Goal: Task Accomplishment & Management: Complete application form

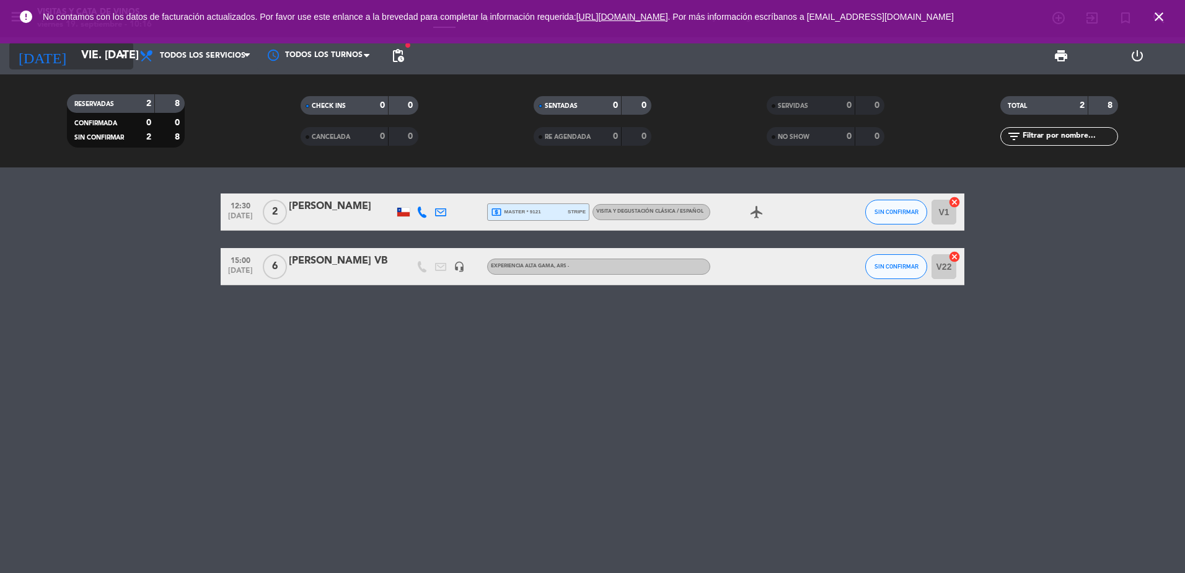
click at [83, 53] on input "vie. [DATE]" at bounding box center [147, 55] width 144 height 25
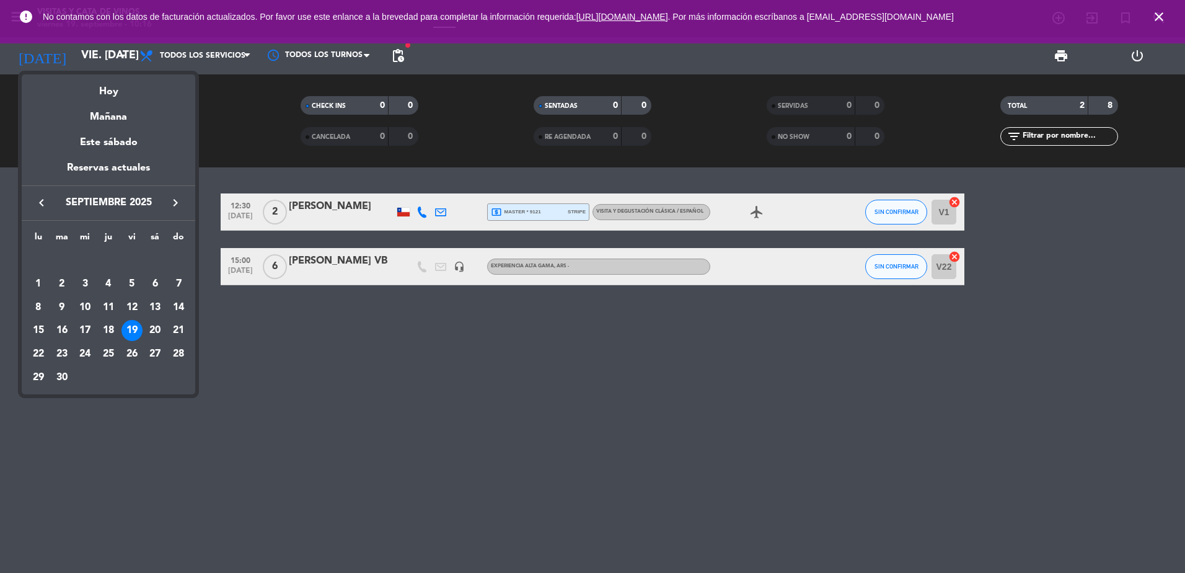
click at [182, 210] on icon "keyboard_arrow_right" at bounding box center [175, 202] width 15 height 15
click at [133, 355] on div "24" at bounding box center [131, 353] width 21 height 21
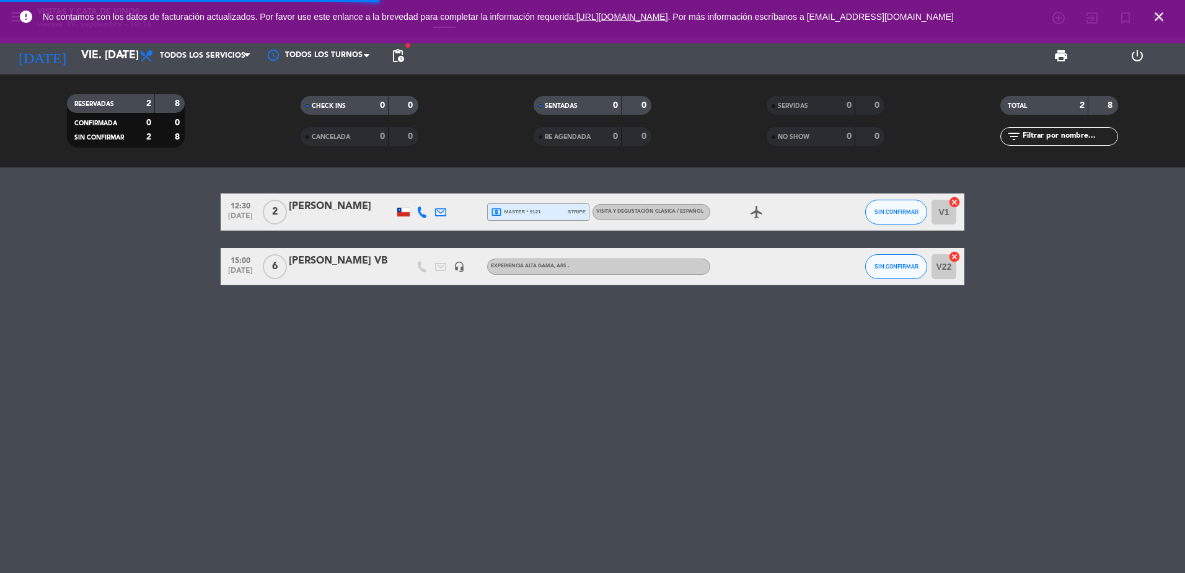
click at [1157, 17] on icon "close" at bounding box center [1158, 16] width 15 height 15
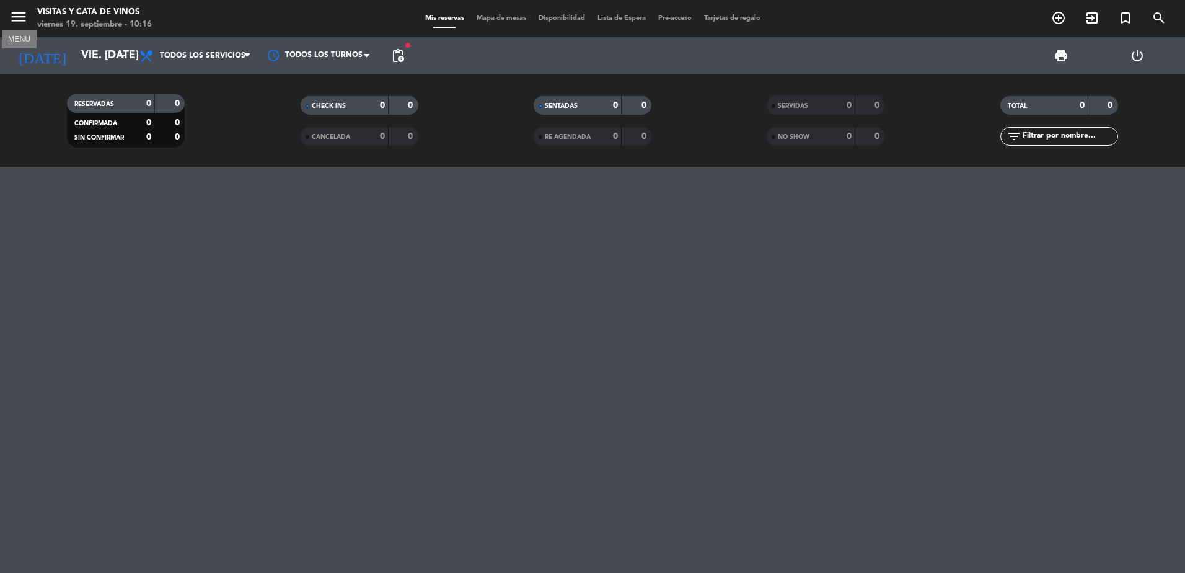
click at [15, 17] on icon "menu" at bounding box center [18, 16] width 19 height 19
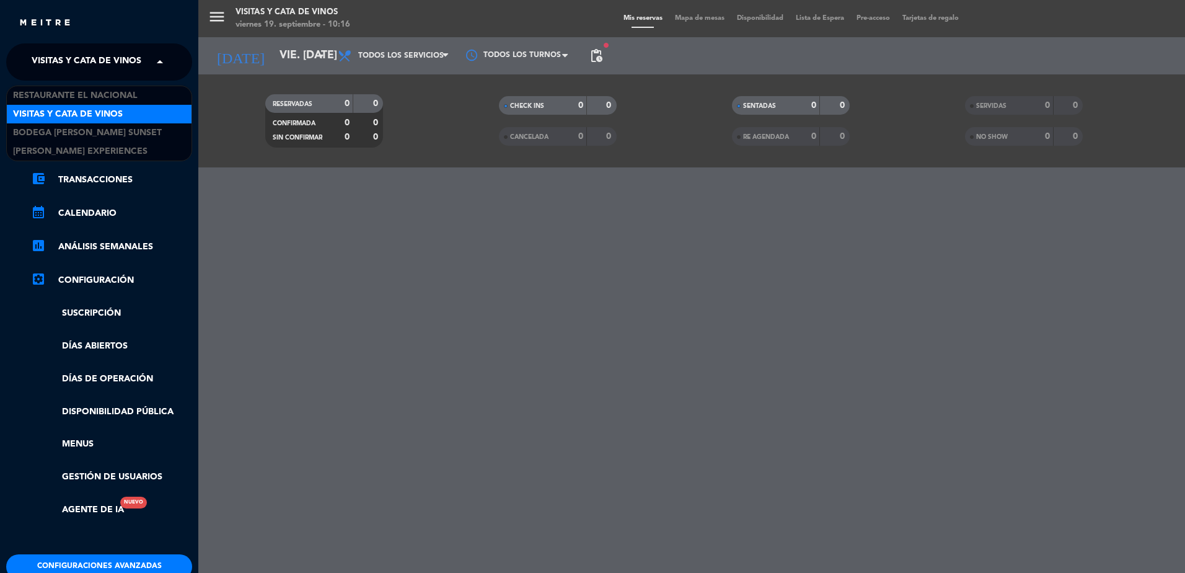
click at [81, 51] on span "Visitas y Cata de Vinos" at bounding box center [87, 62] width 110 height 26
click at [118, 135] on span "Bodega [PERSON_NAME] Sunset" at bounding box center [87, 133] width 149 height 14
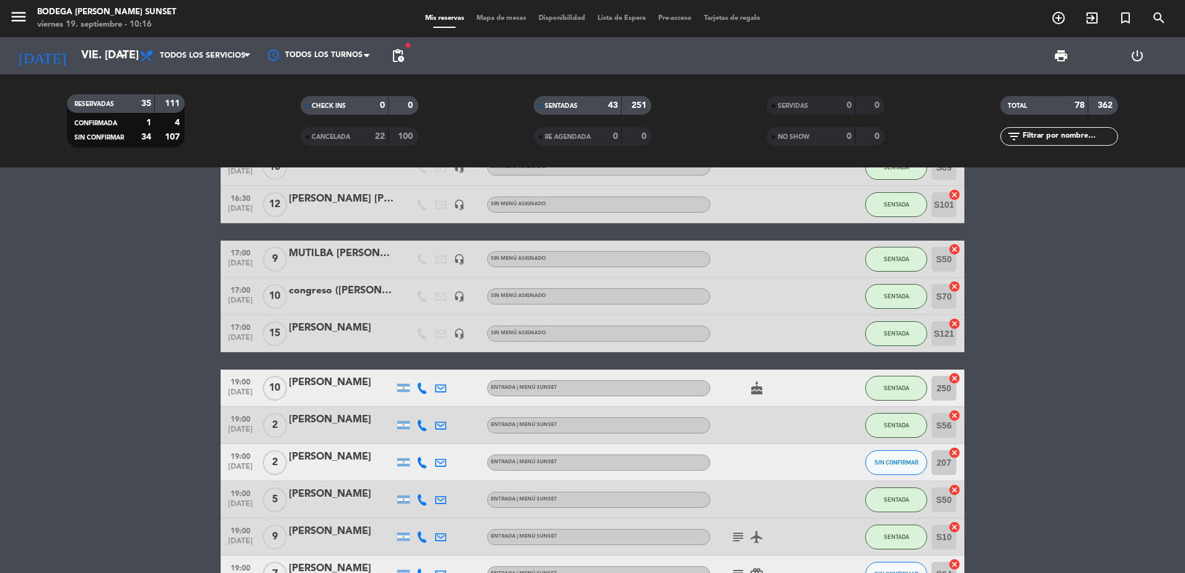
scroll to position [124, 0]
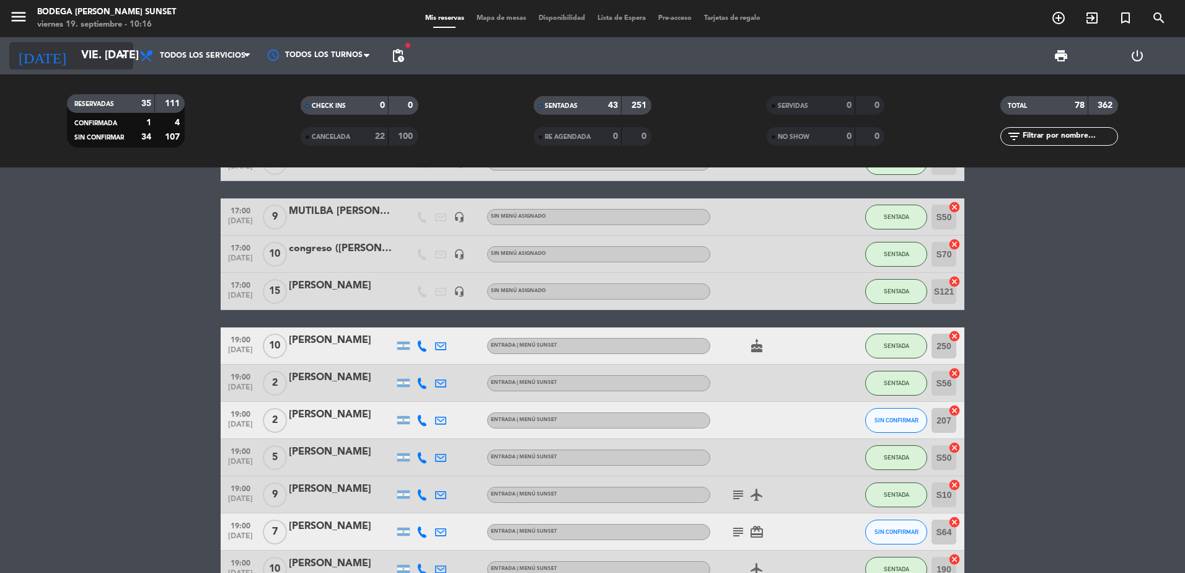
click at [94, 61] on input "vie. [DATE]" at bounding box center [147, 55] width 144 height 25
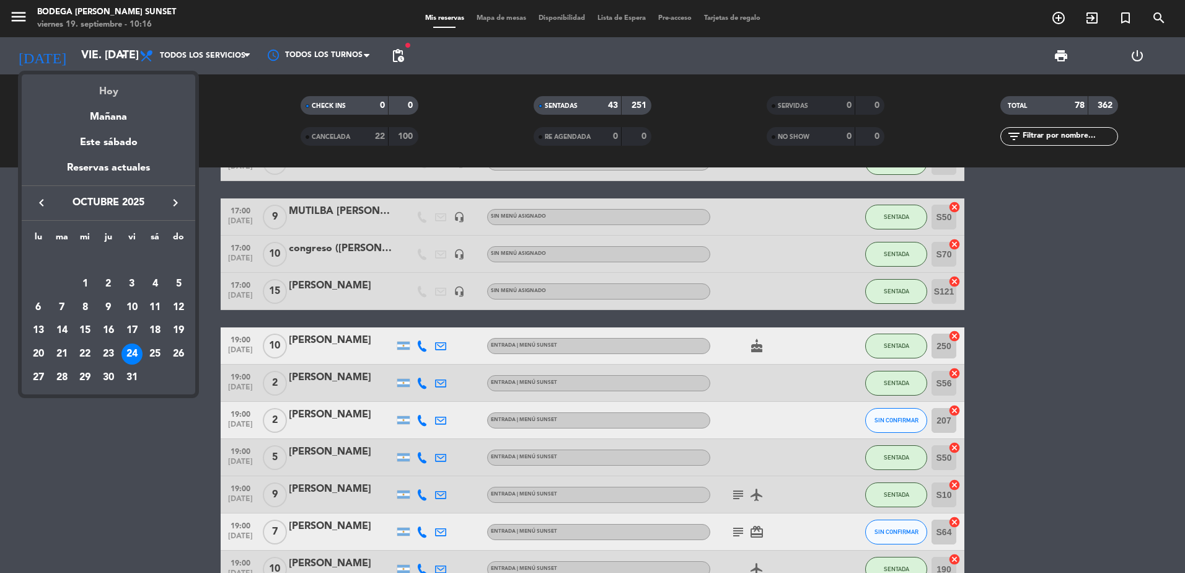
click at [102, 88] on div "Hoy" at bounding box center [108, 86] width 173 height 25
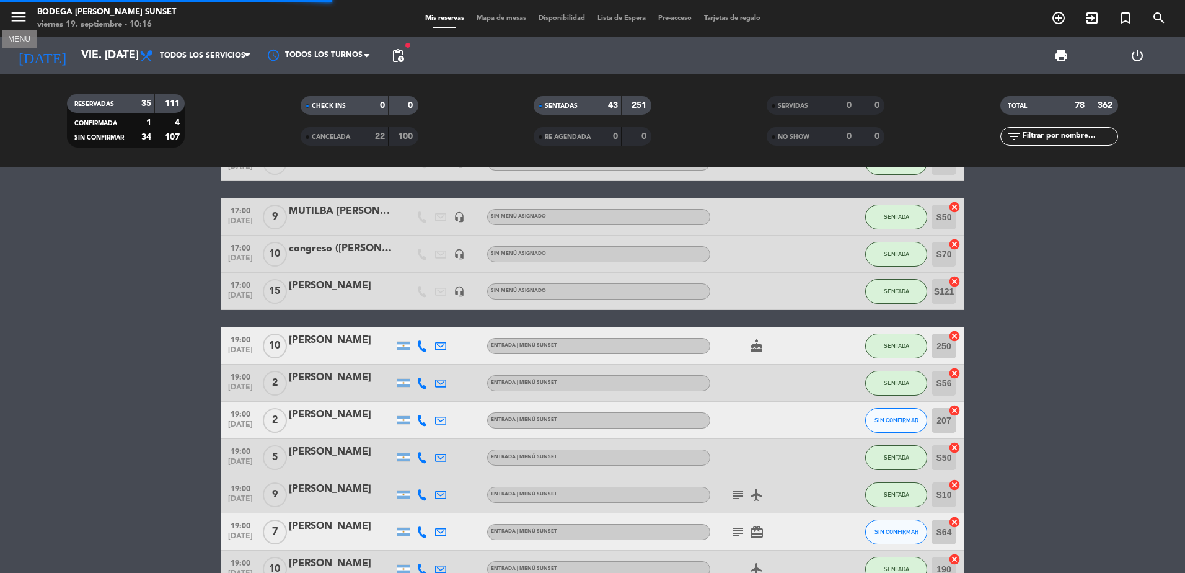
scroll to position [0, 0]
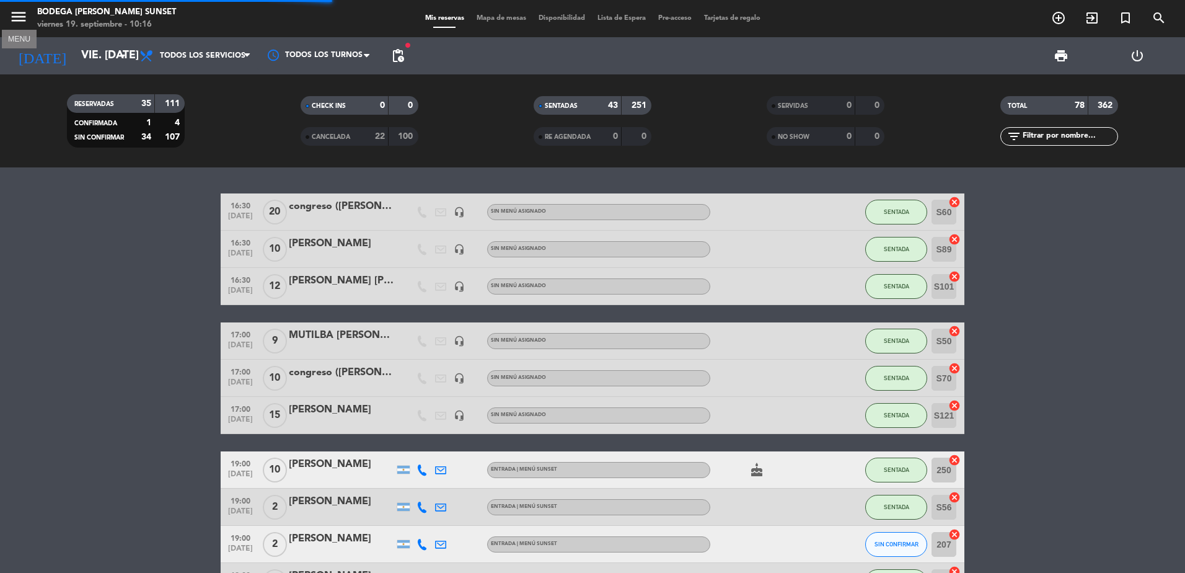
click at [20, 10] on icon "menu" at bounding box center [18, 16] width 19 height 19
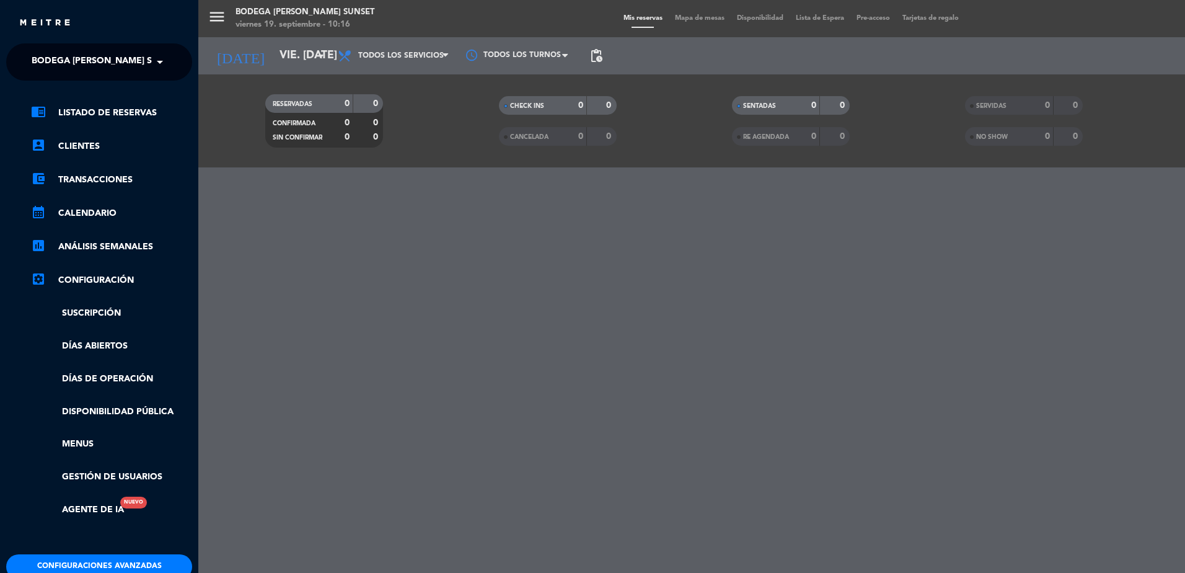
click at [87, 64] on span "Bodega [PERSON_NAME] Sunset" at bounding box center [106, 62] width 149 height 26
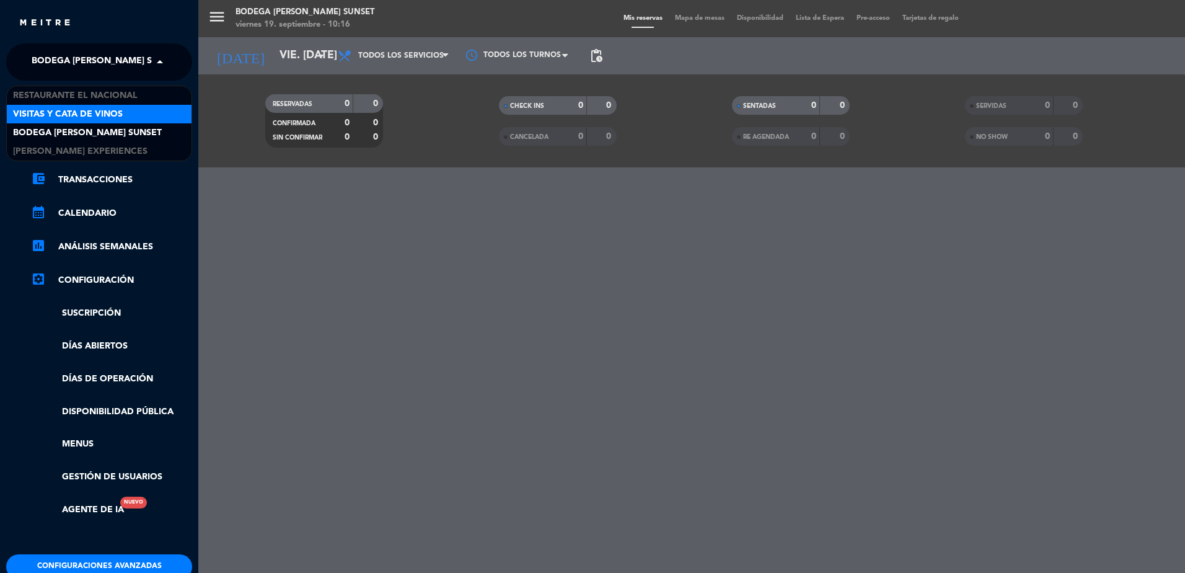
click at [113, 113] on span "Visitas y Cata de Vinos" at bounding box center [68, 114] width 110 height 14
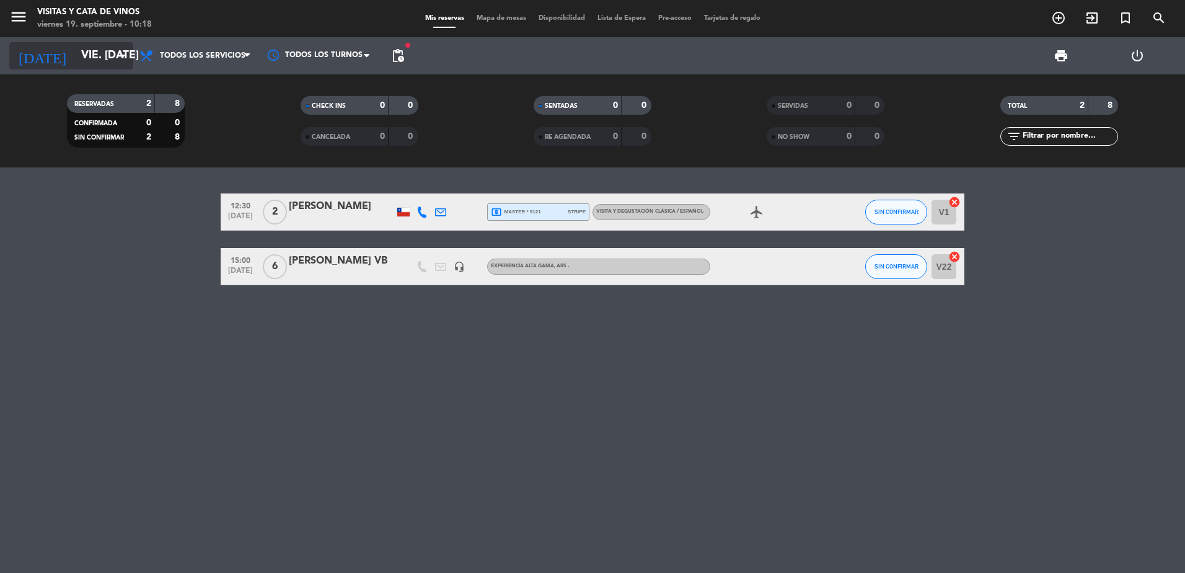
click at [79, 51] on input "vie. [DATE]" at bounding box center [147, 55] width 144 height 25
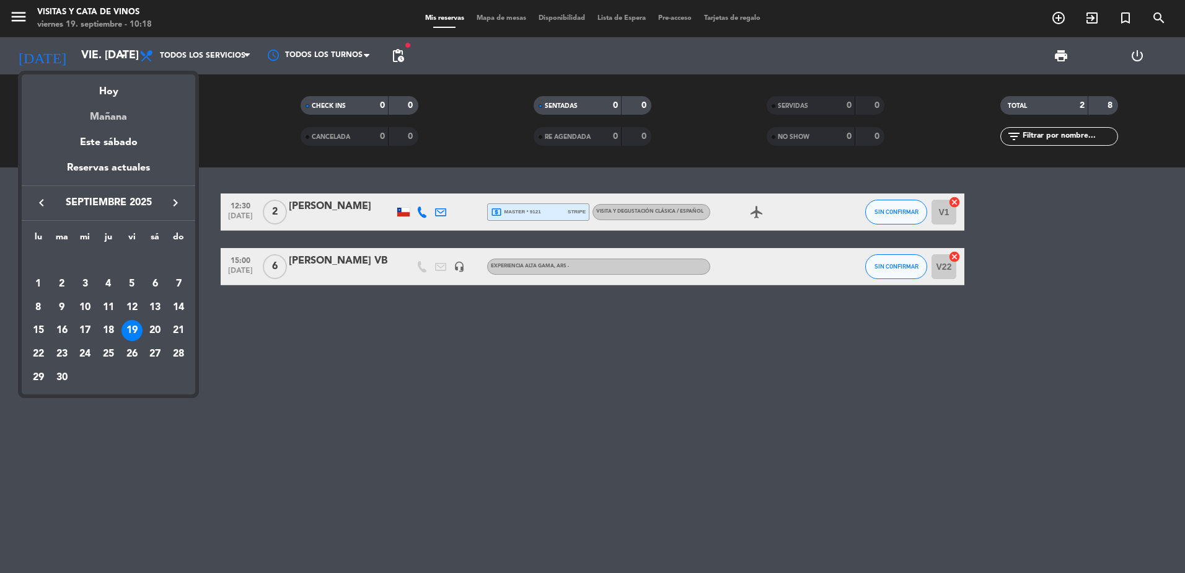
click at [116, 120] on div "Mañana" at bounding box center [108, 112] width 173 height 25
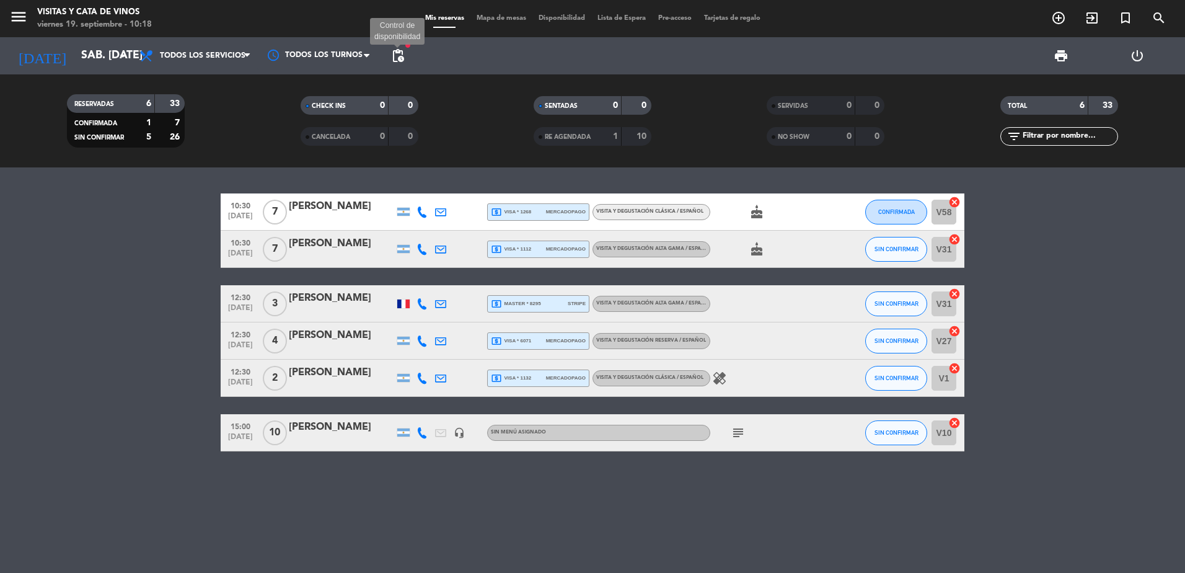
click at [401, 53] on span "pending_actions" at bounding box center [397, 55] width 15 height 15
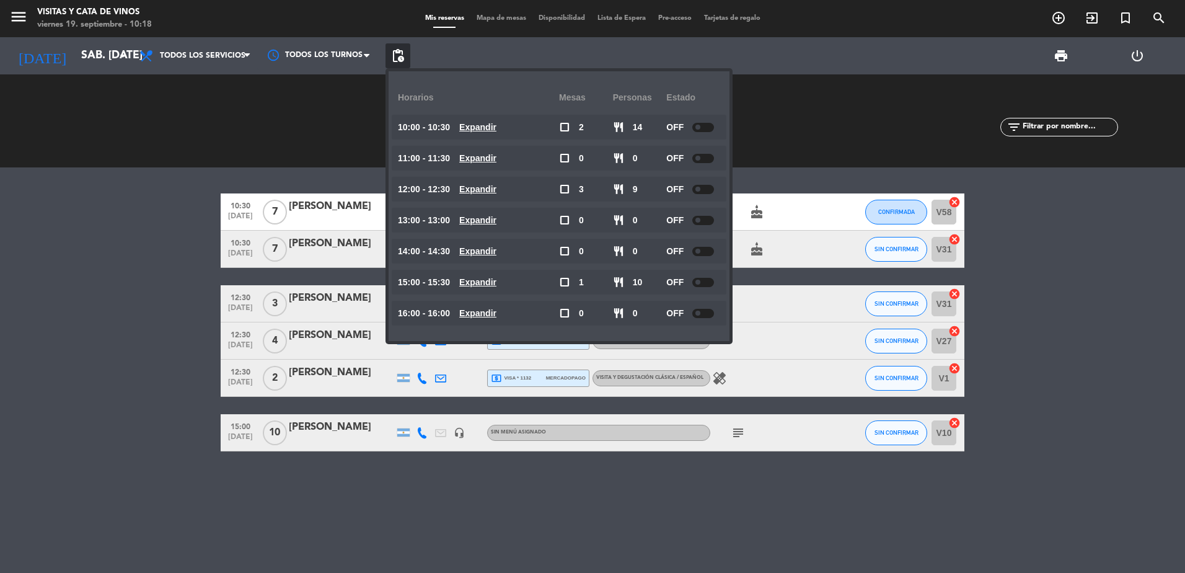
click at [401, 53] on span "pending_actions" at bounding box center [397, 55] width 15 height 15
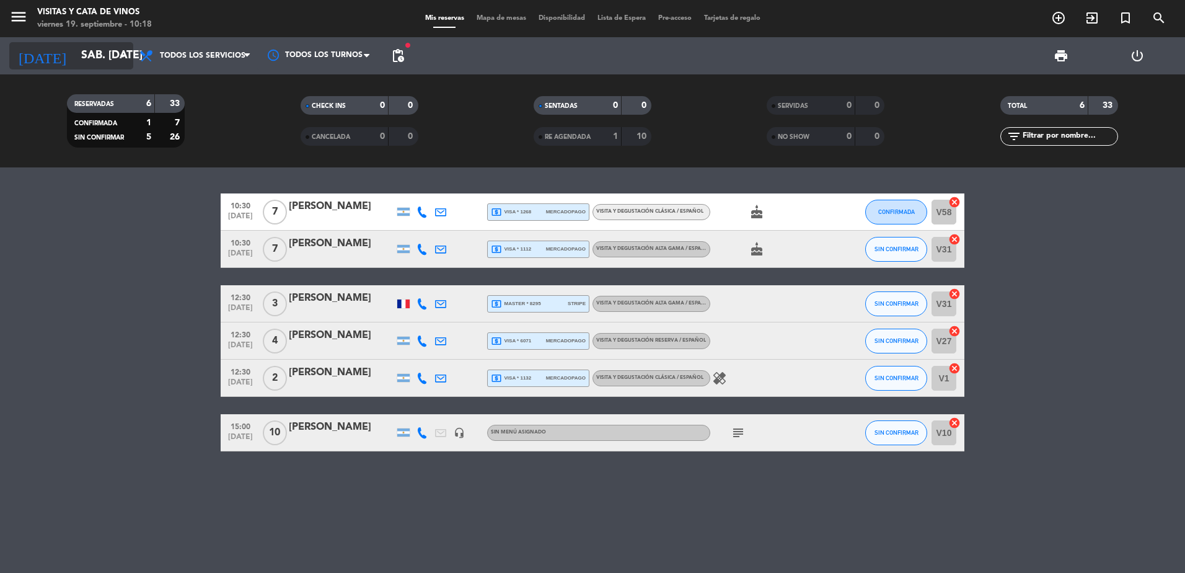
click at [112, 64] on input "sáb. [DATE]" at bounding box center [147, 55] width 144 height 25
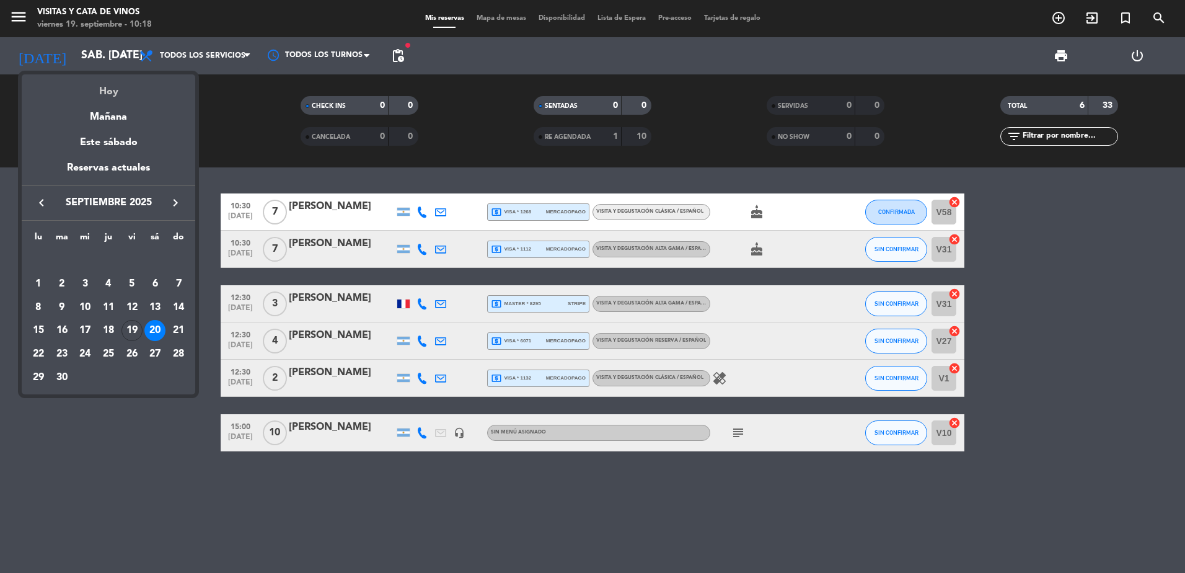
click at [115, 83] on div "Hoy" at bounding box center [108, 86] width 173 height 25
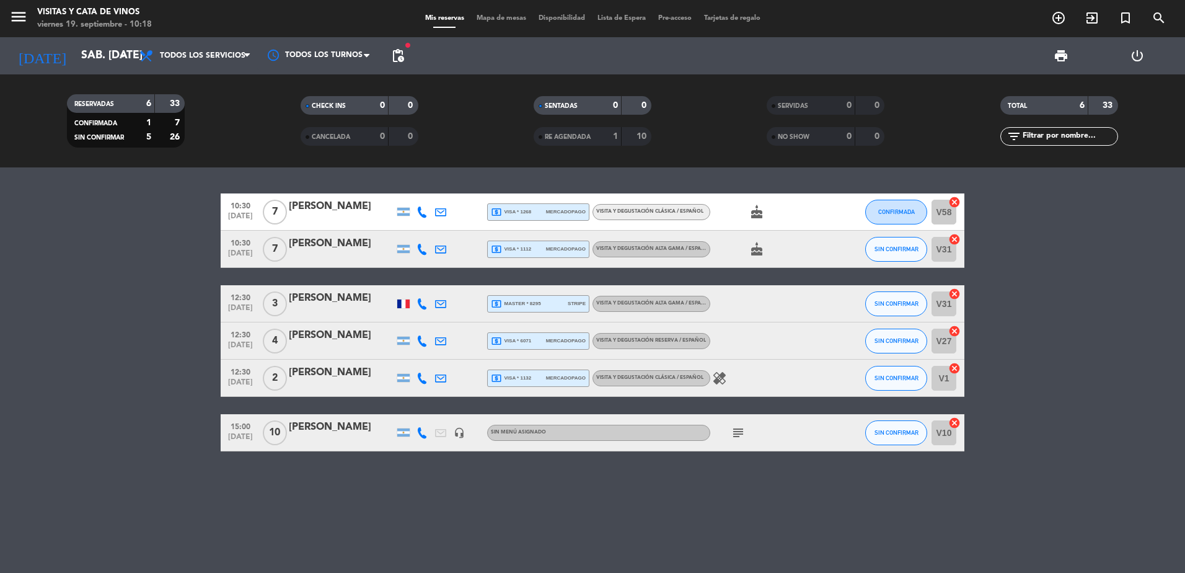
type input "vie. [DATE]"
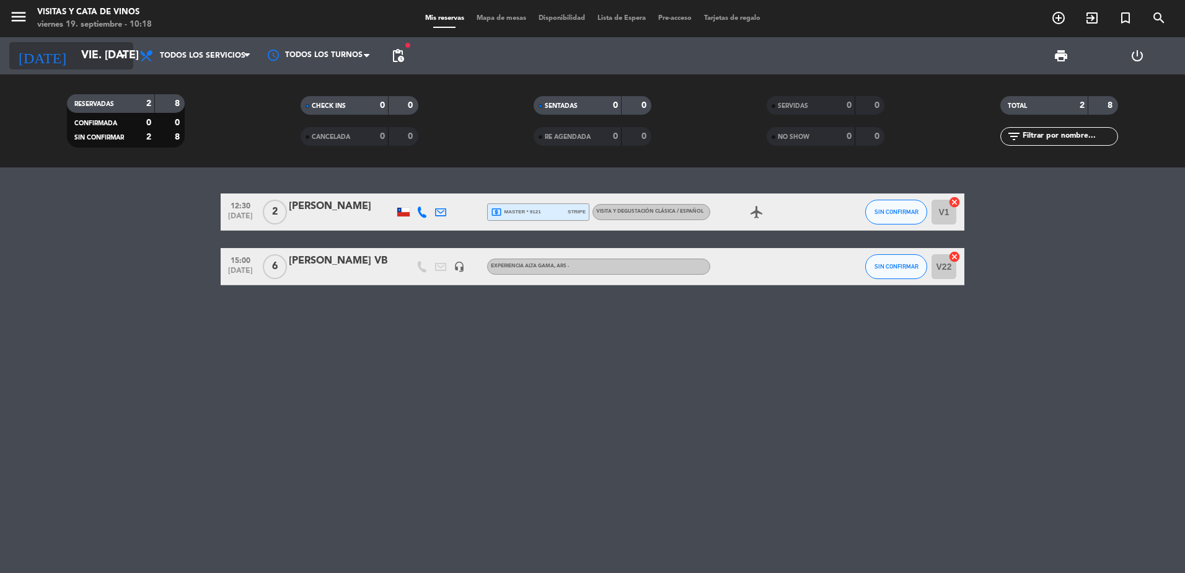
click at [75, 56] on input "vie. [DATE]" at bounding box center [147, 55] width 144 height 25
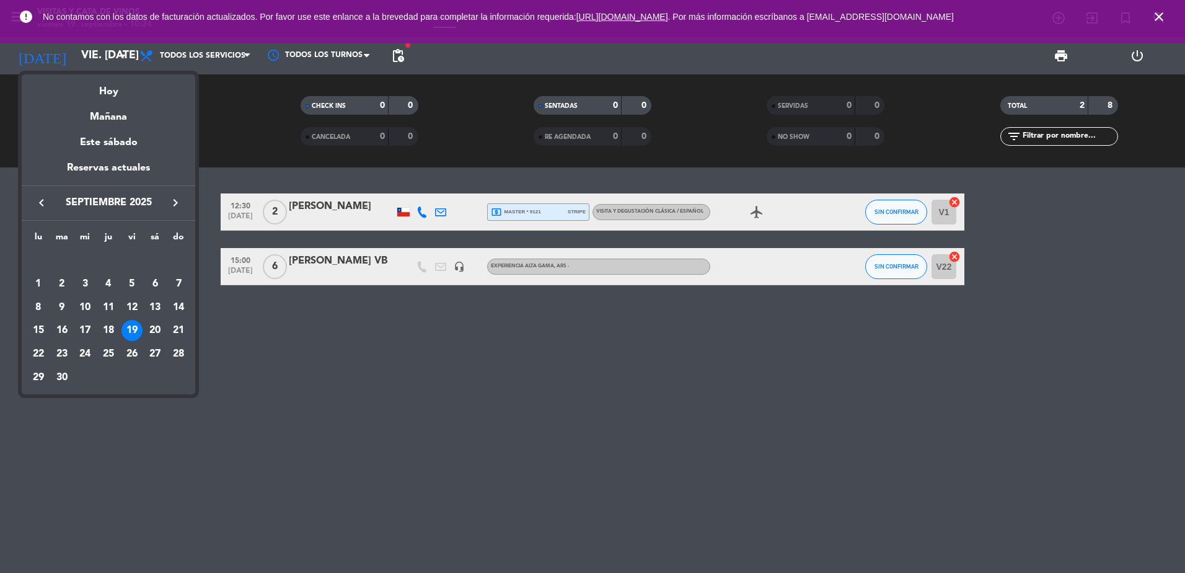
drag, startPoint x: 401, startPoint y: 68, endPoint x: 398, endPoint y: 56, distance: 12.2
click at [401, 67] on div at bounding box center [592, 286] width 1185 height 573
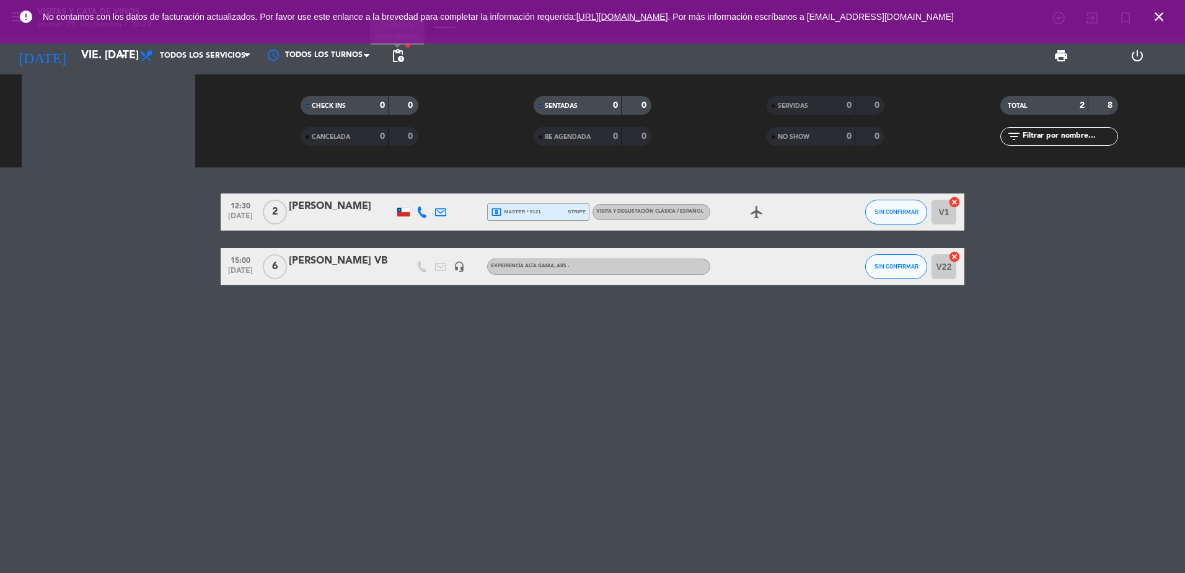
click at [398, 54] on span "pending_actions" at bounding box center [397, 55] width 15 height 15
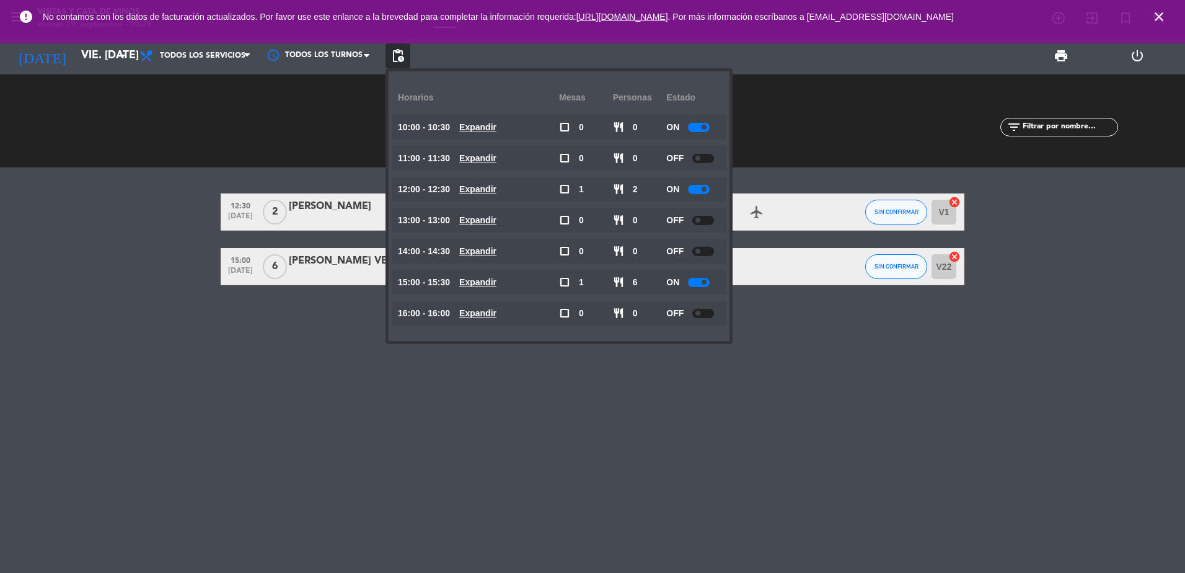
click at [91, 303] on div "12:30 [DATE] 2 [PERSON_NAME] local_atm master * 9121 stripe VISITA Y DEGUSTACIÓ…" at bounding box center [592, 369] width 1185 height 405
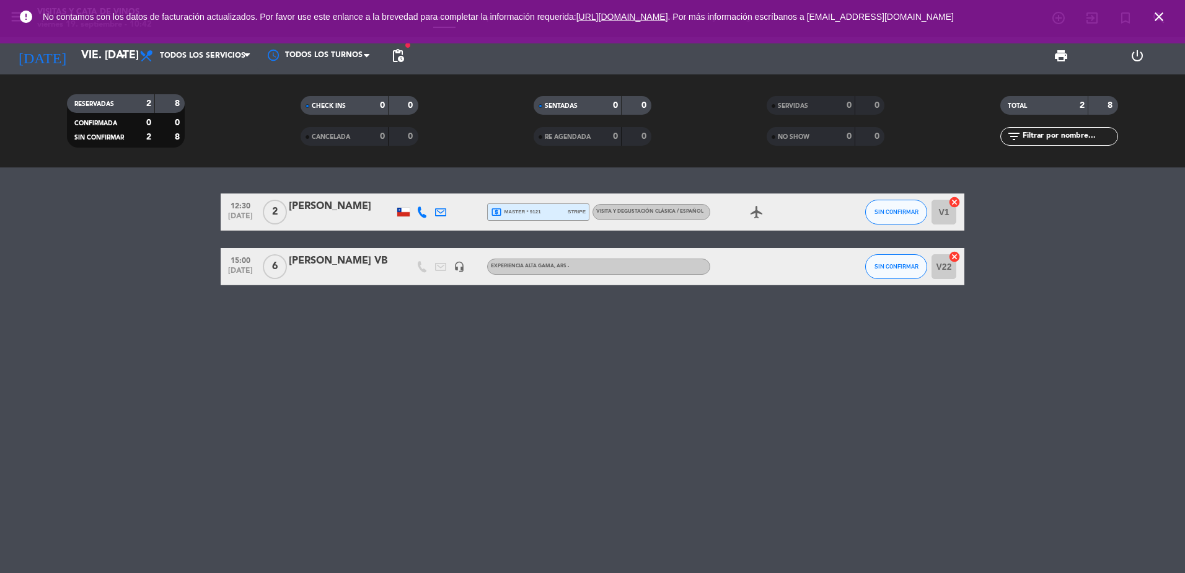
click at [1160, 14] on icon "close" at bounding box center [1158, 16] width 15 height 15
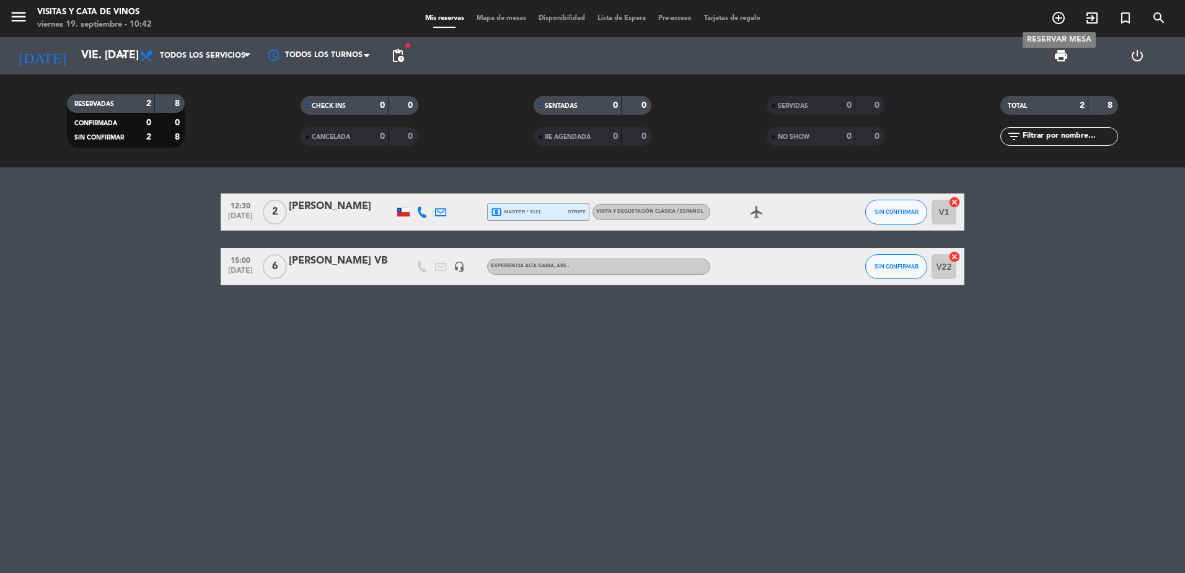
click at [1060, 22] on icon "add_circle_outline" at bounding box center [1058, 18] width 15 height 15
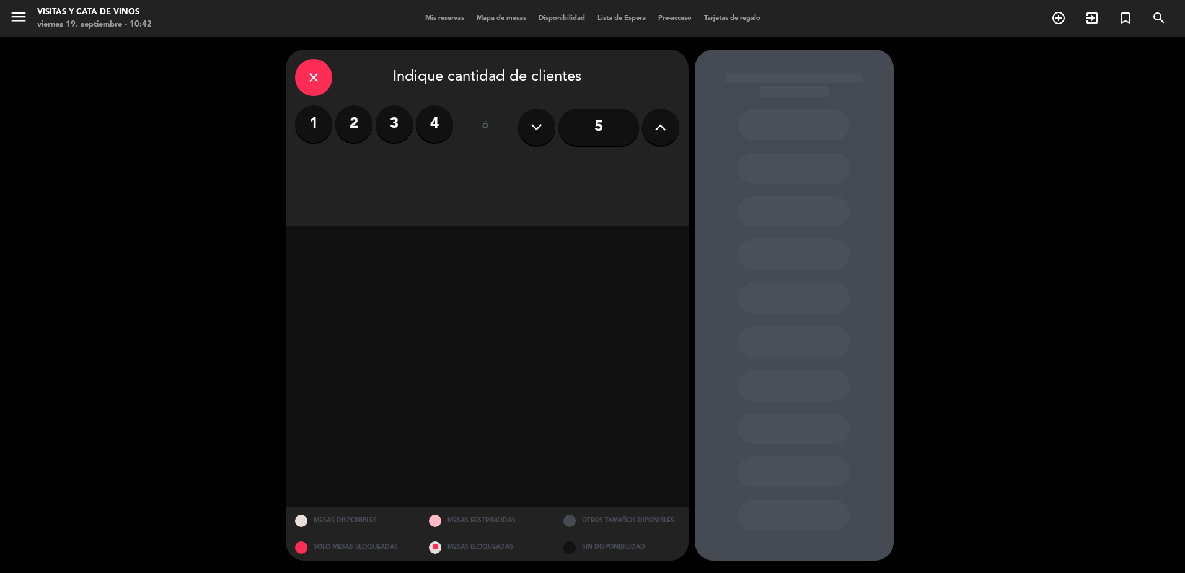
click at [370, 121] on label "2" at bounding box center [353, 123] width 37 height 37
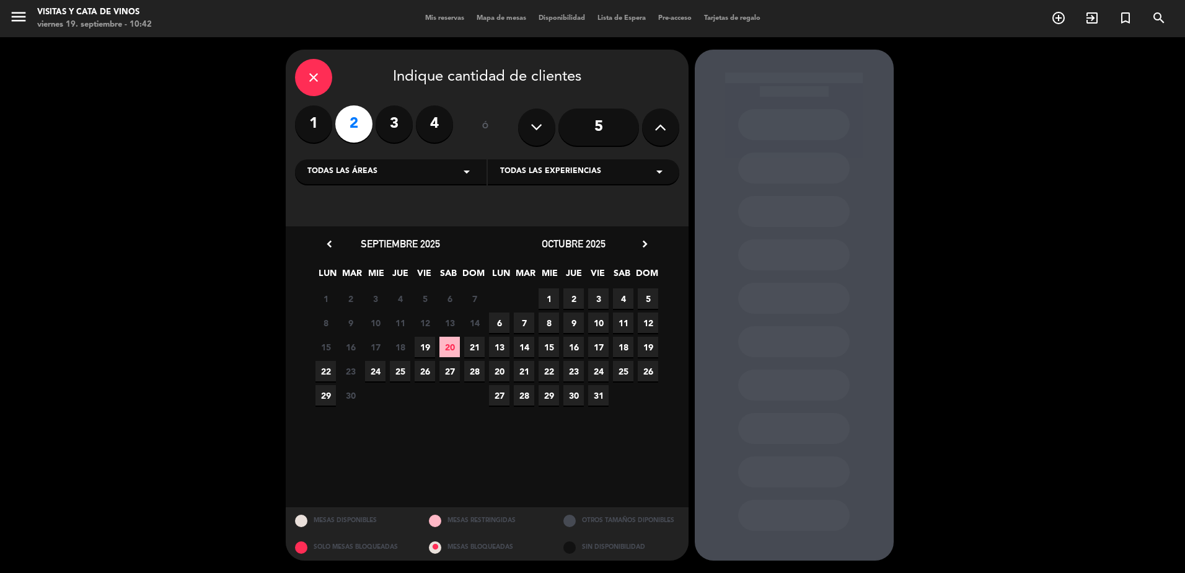
click at [448, 345] on span "20" at bounding box center [449, 346] width 20 height 20
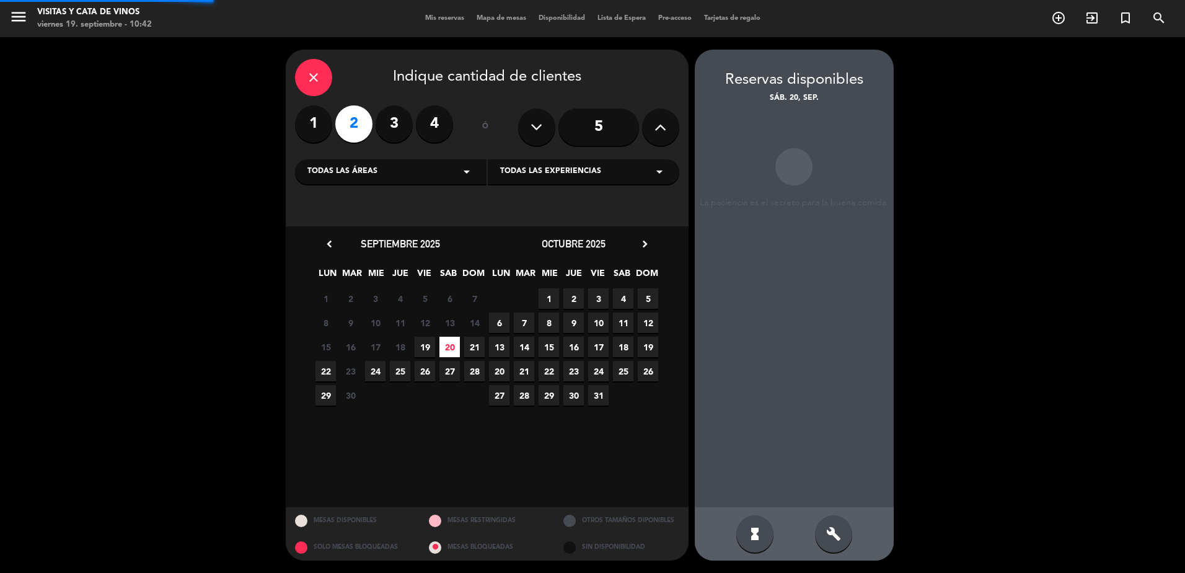
click at [433, 348] on span "19" at bounding box center [425, 346] width 20 height 20
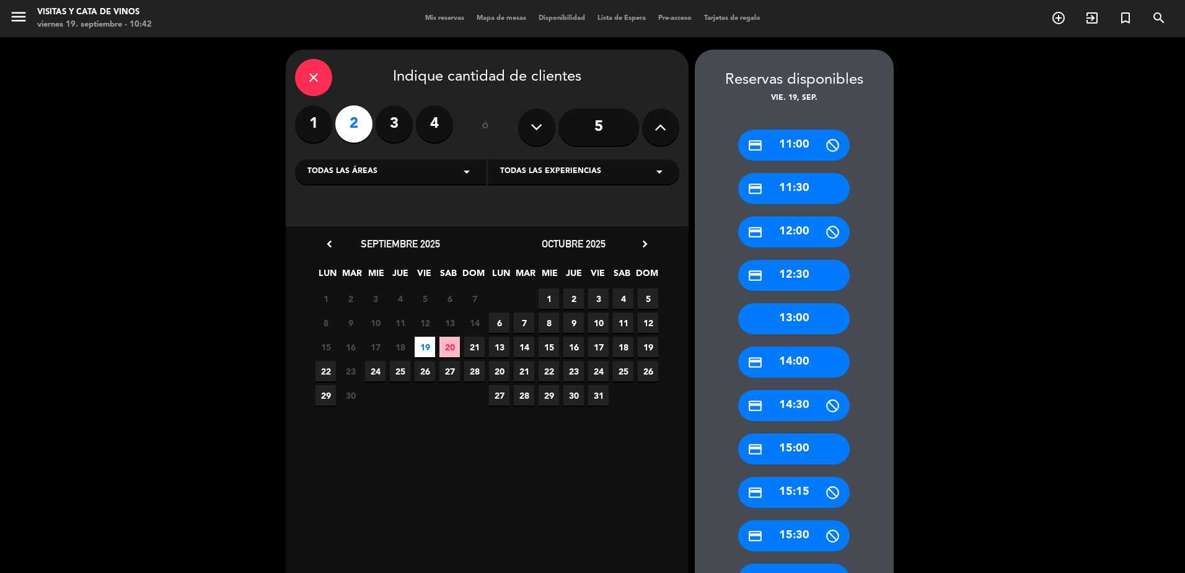
click at [447, 343] on span "20" at bounding box center [449, 346] width 20 height 20
click at [435, 346] on div "15 16 17 18 19 20 21" at bounding box center [400, 347] width 173 height 24
click at [431, 349] on span "19" at bounding box center [425, 346] width 20 height 20
click at [799, 457] on div "credit_card 15:00" at bounding box center [794, 448] width 112 height 31
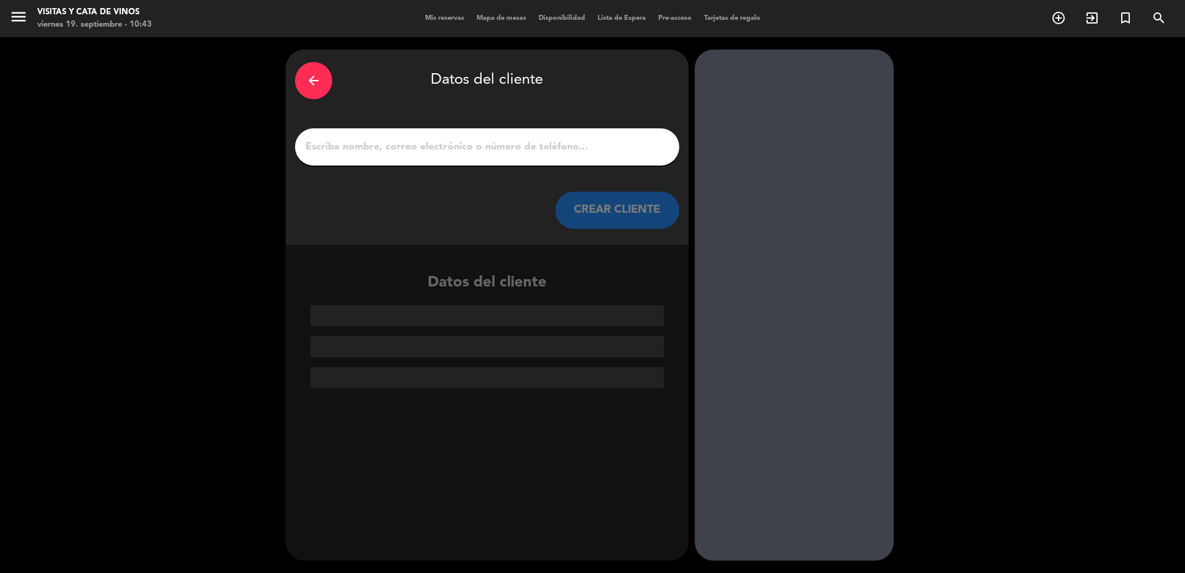
paste input "[PERSON_NAME]"
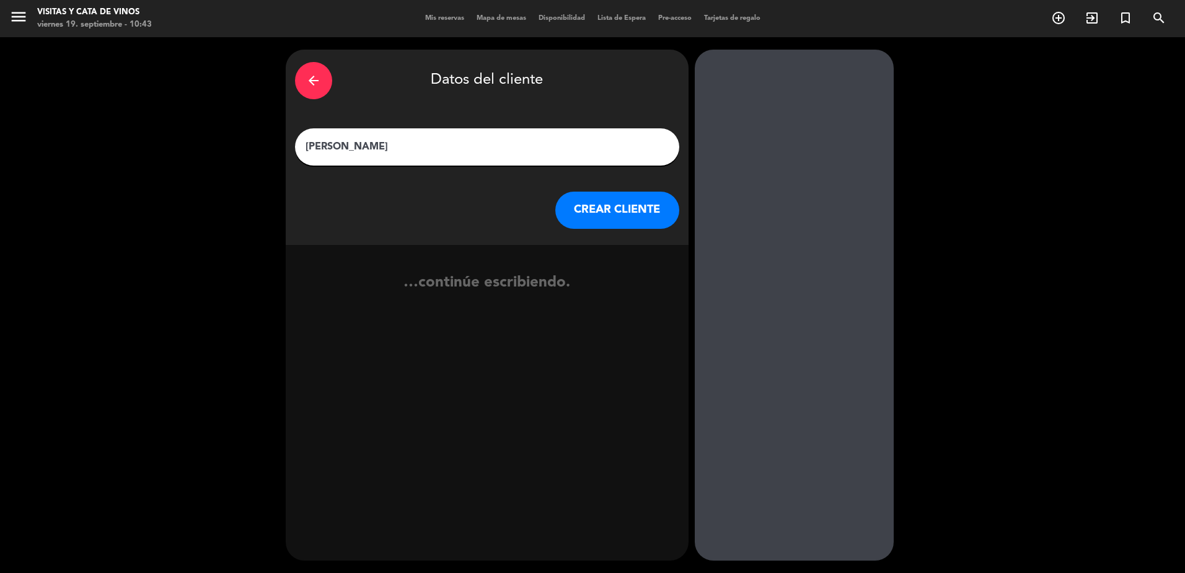
type input "[PERSON_NAME]"
click at [620, 216] on button "CREAR CLIENTE" at bounding box center [617, 209] width 124 height 37
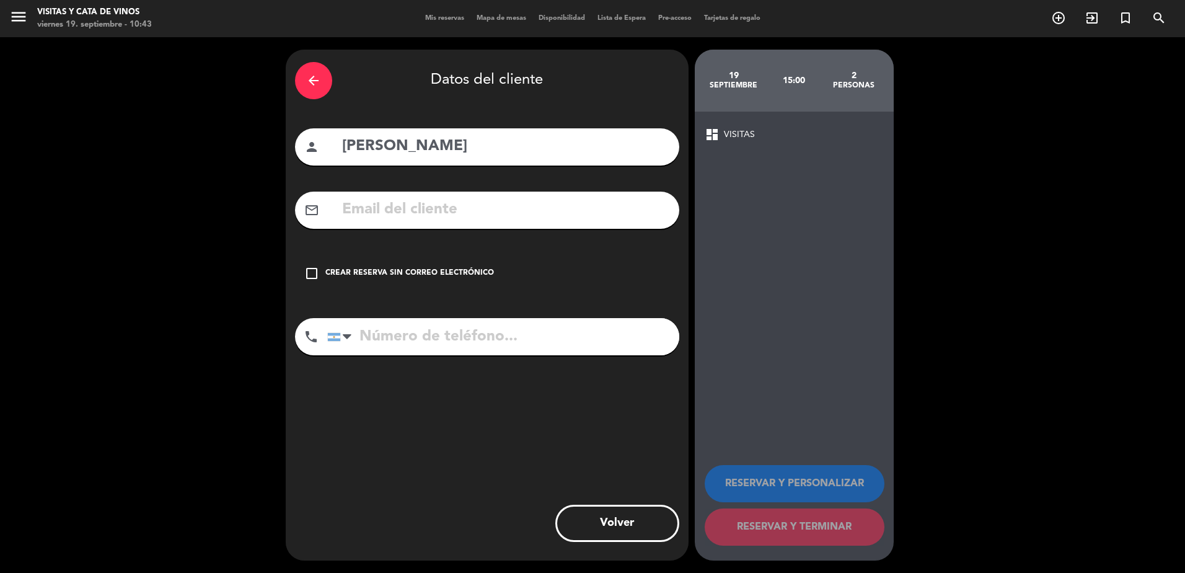
click at [459, 340] on input "tel" at bounding box center [503, 336] width 352 height 37
drag, startPoint x: 459, startPoint y: 340, endPoint x: 366, endPoint y: 209, distance: 160.8
click at [366, 209] on input "text" at bounding box center [505, 209] width 329 height 25
paste input "[EMAIL_ADDRESS][DOMAIN_NAME]"
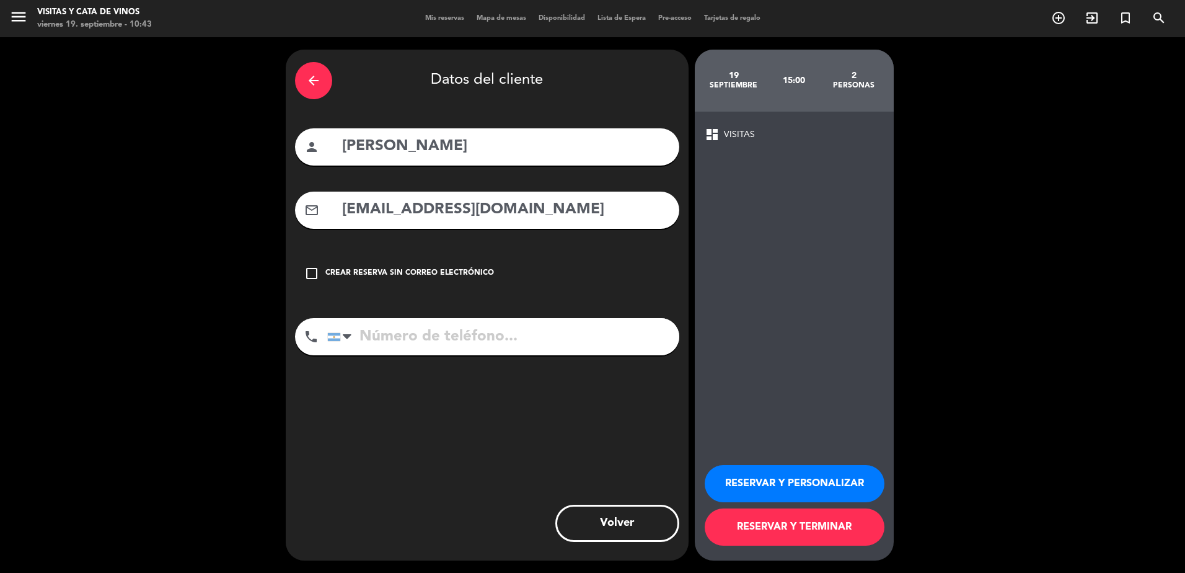
type input "[EMAIL_ADDRESS][DOMAIN_NAME]"
click at [314, 274] on icon "check_box_outline_blank" at bounding box center [311, 273] width 15 height 15
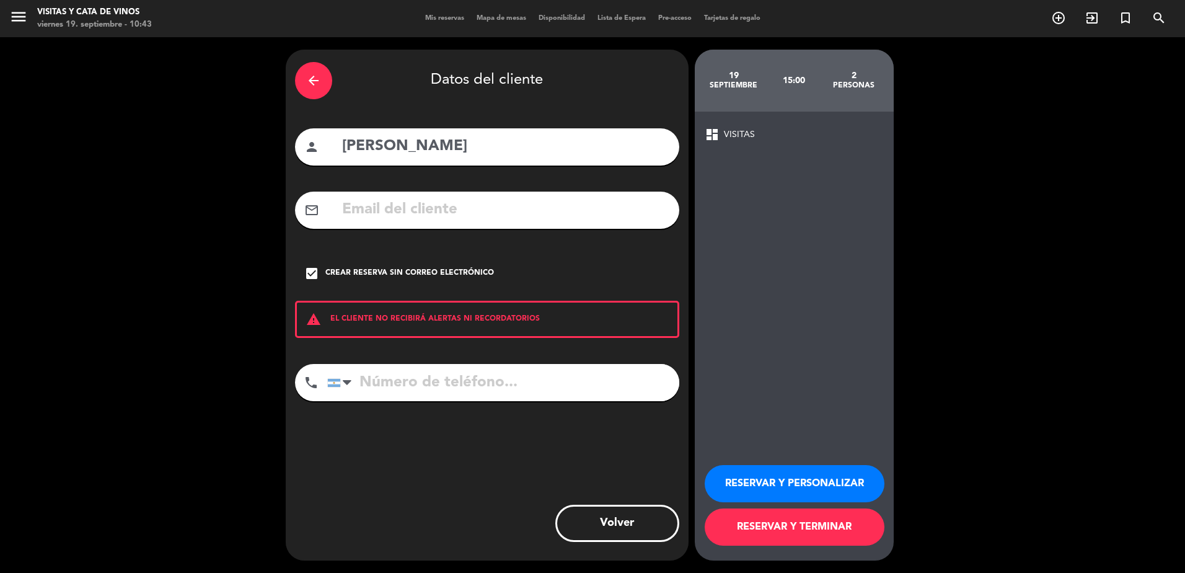
click at [419, 377] on input "tel" at bounding box center [503, 382] width 352 height 37
paste input "[PHONE_NUMBER]"
type input "[PHONE_NUMBER]"
click at [795, 517] on button "RESERVAR Y TERMINAR" at bounding box center [795, 526] width 180 height 37
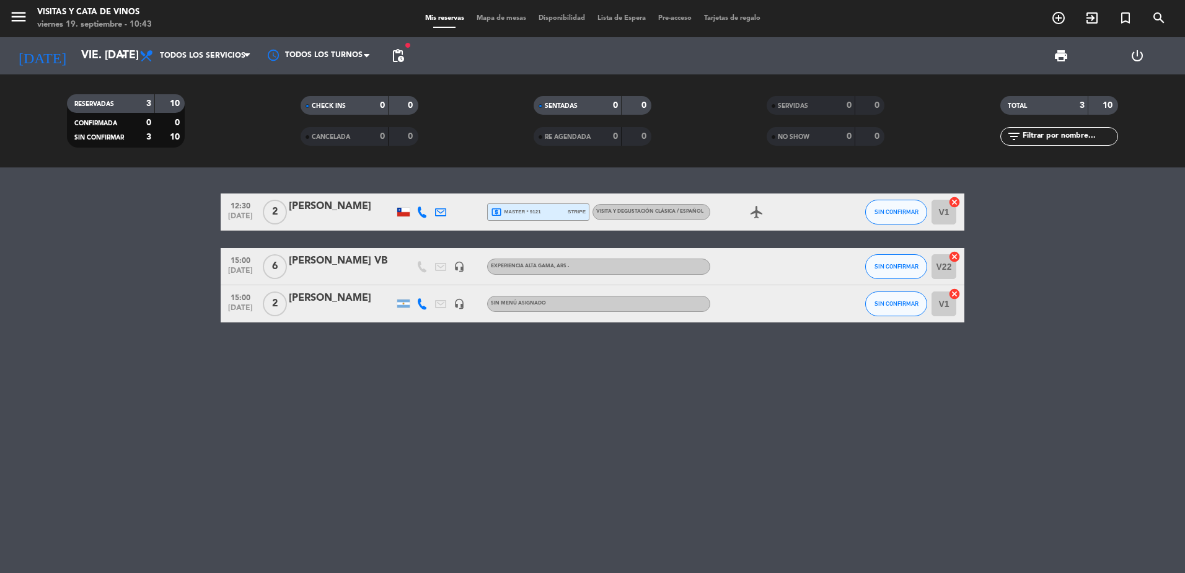
click at [345, 307] on div at bounding box center [341, 312] width 105 height 10
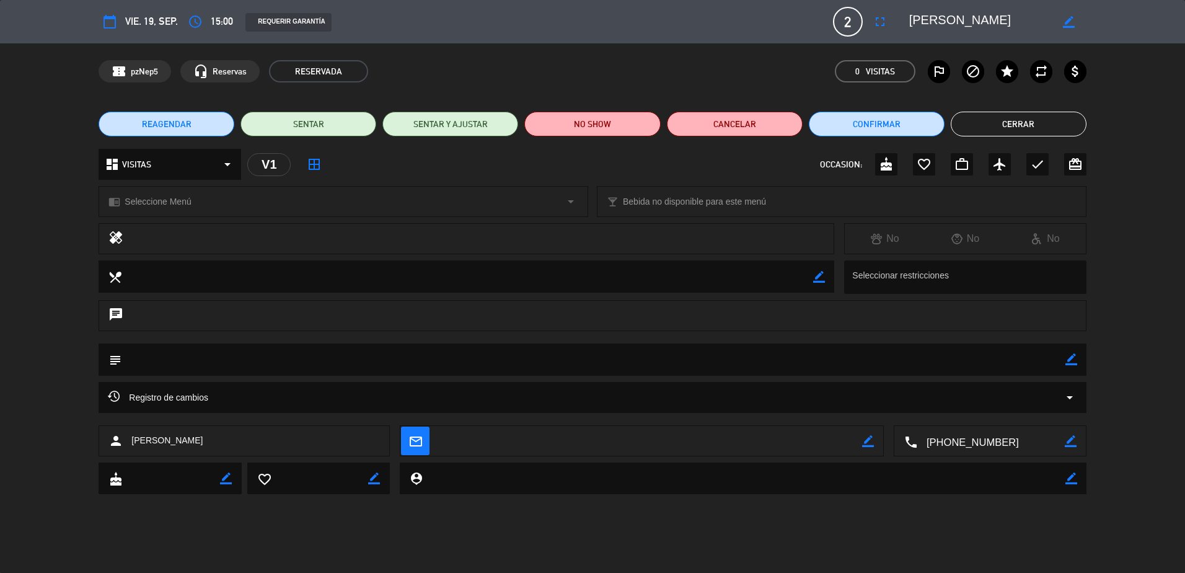
click at [160, 196] on span "Seleccione Menú" at bounding box center [158, 202] width 66 height 14
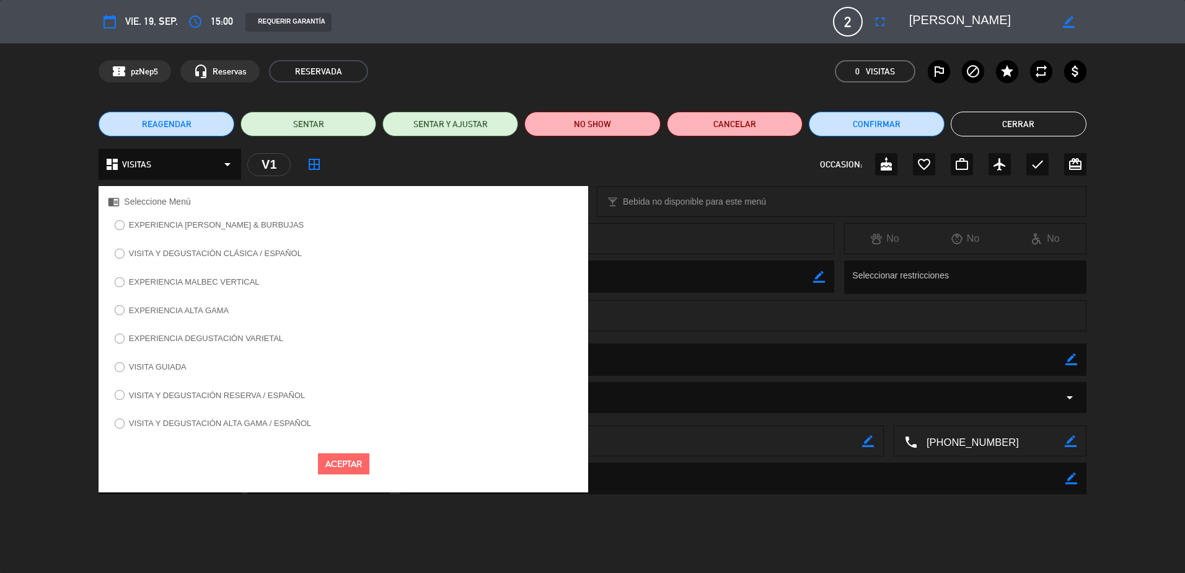
click at [263, 393] on label "VISITA Y DEGUSTACIÓN RESERVA / ESPAÑOL" at bounding box center [217, 395] width 176 height 8
click at [352, 467] on button "Aceptar" at bounding box center [343, 464] width 51 height 22
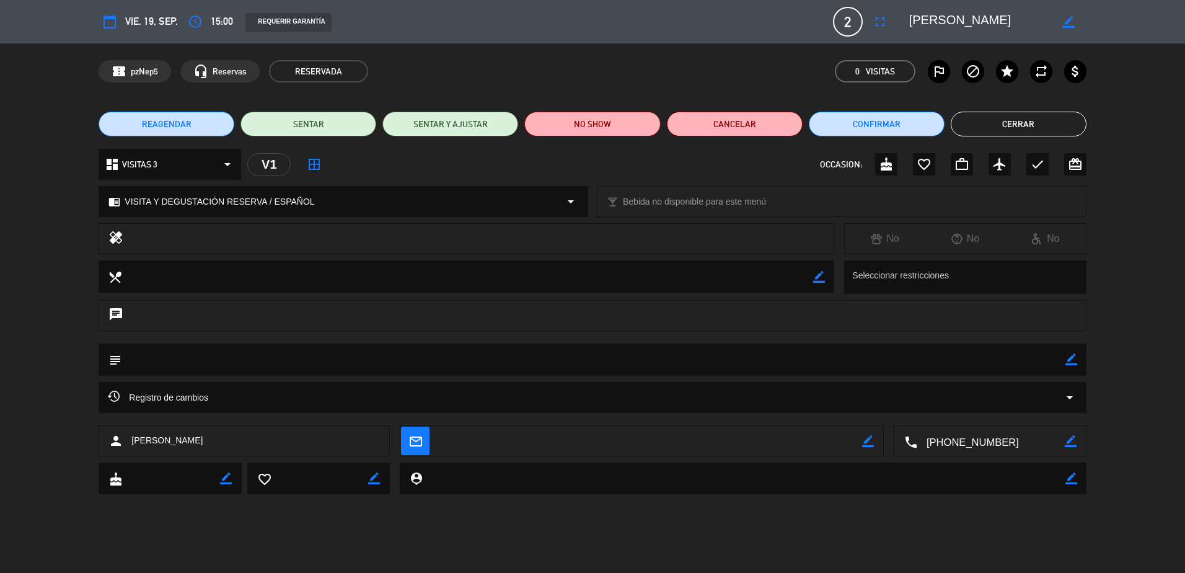
click at [1013, 127] on button "Cerrar" at bounding box center [1019, 124] width 136 height 25
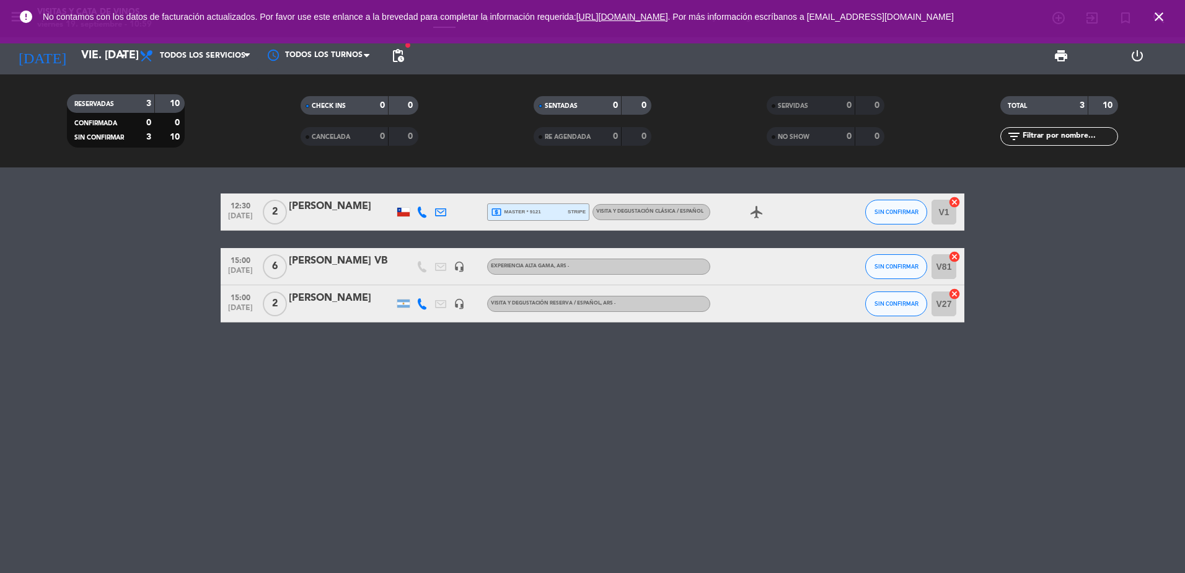
click at [1161, 18] on icon "close" at bounding box center [1158, 16] width 15 height 15
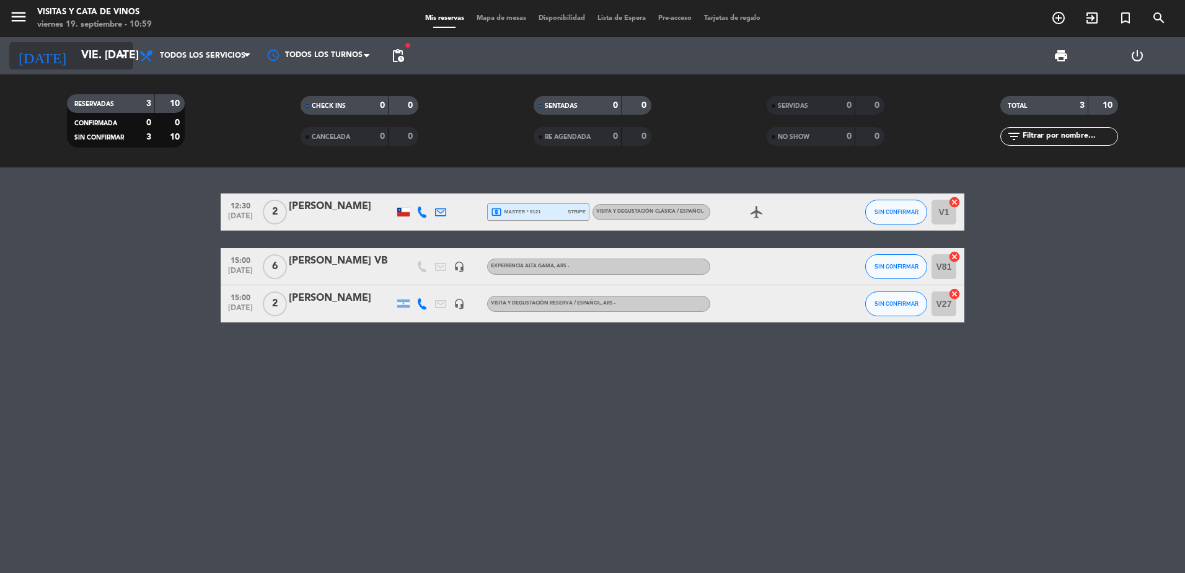
click at [98, 59] on input "vie. [DATE]" at bounding box center [147, 55] width 144 height 25
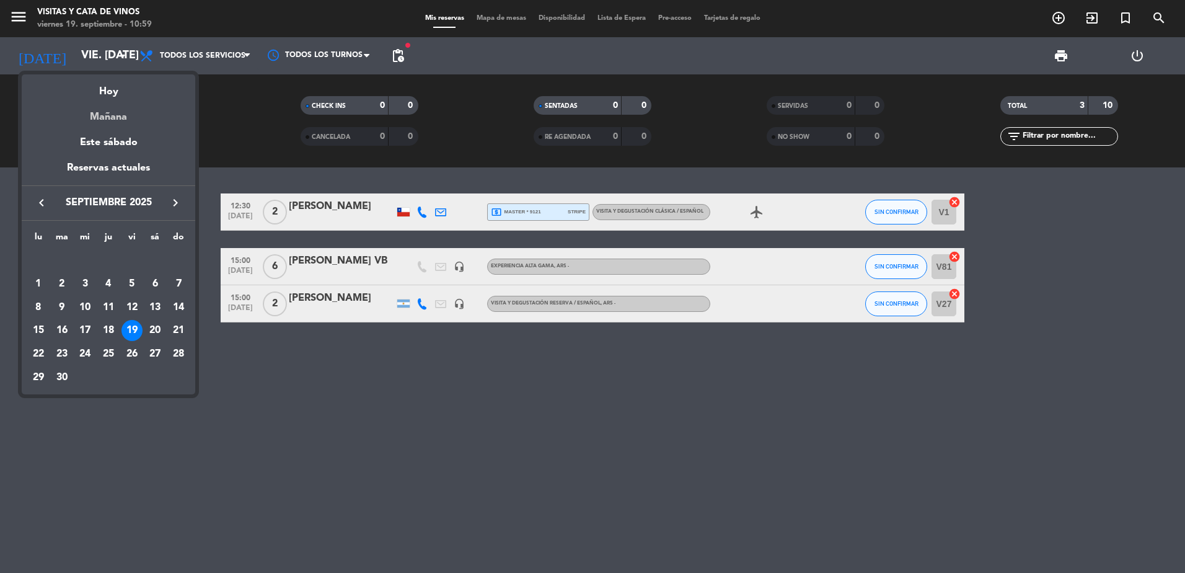
click at [104, 111] on div "Mañana" at bounding box center [108, 112] width 173 height 25
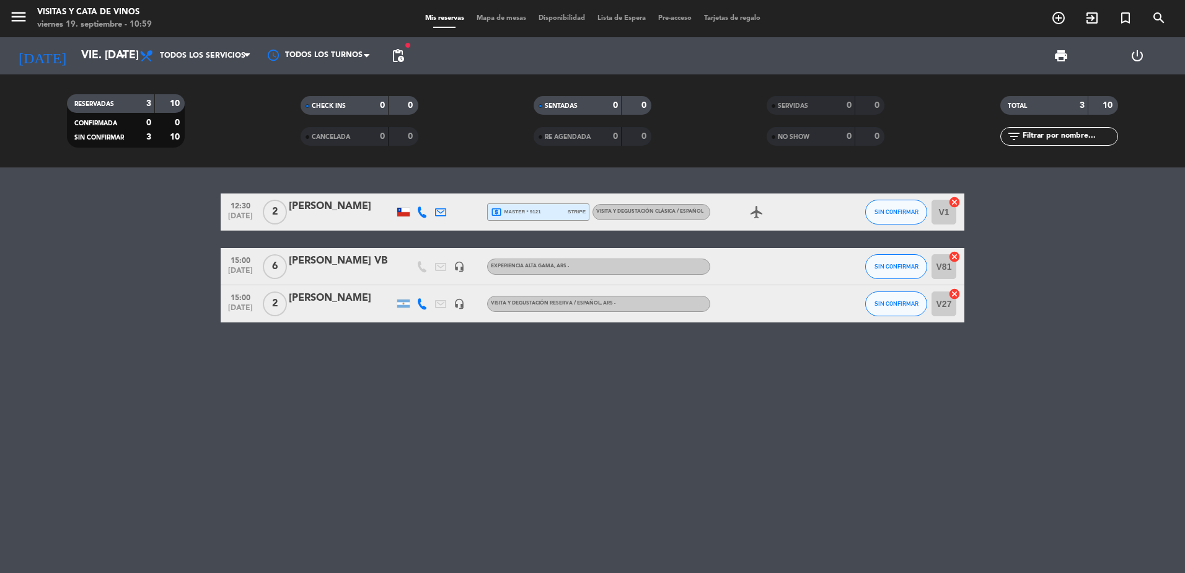
type input "sáb. [DATE]"
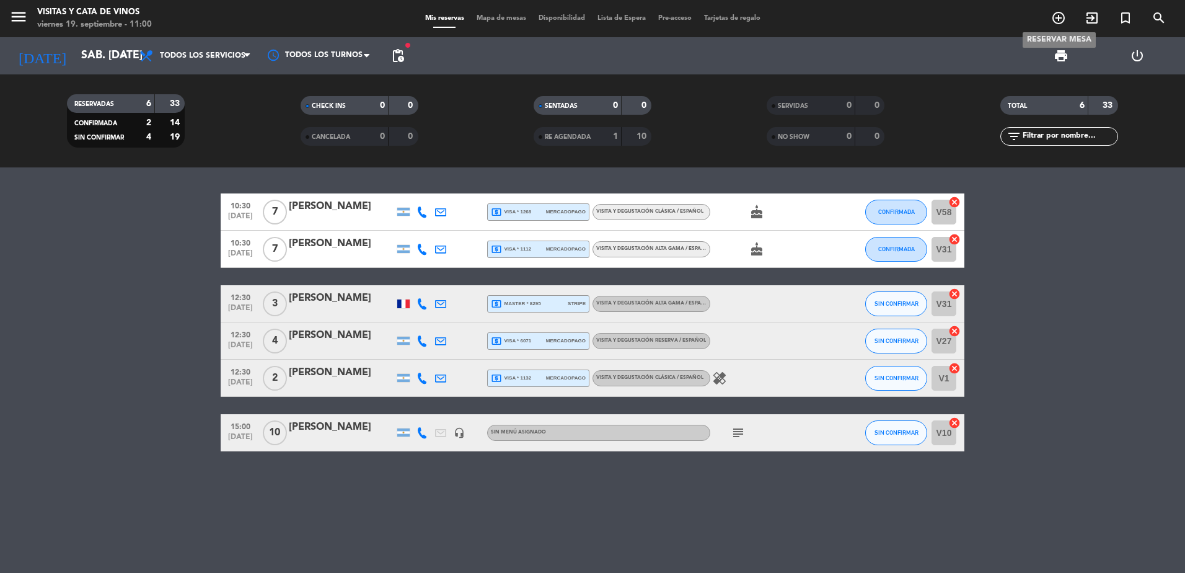
click at [1057, 18] on icon "add_circle_outline" at bounding box center [1058, 18] width 15 height 15
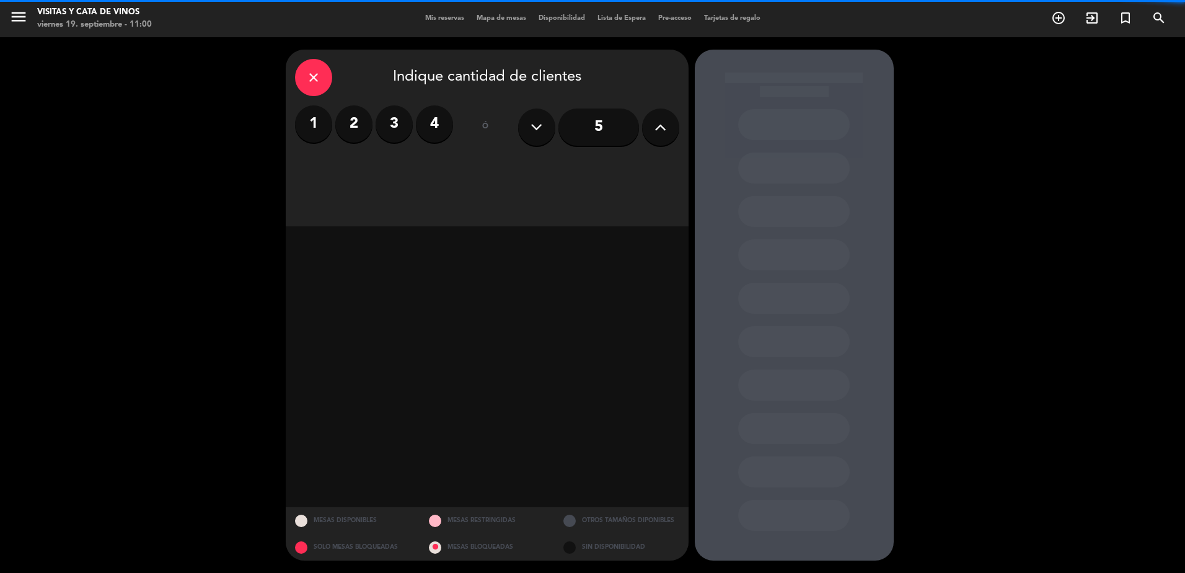
click at [360, 122] on label "2" at bounding box center [353, 123] width 37 height 37
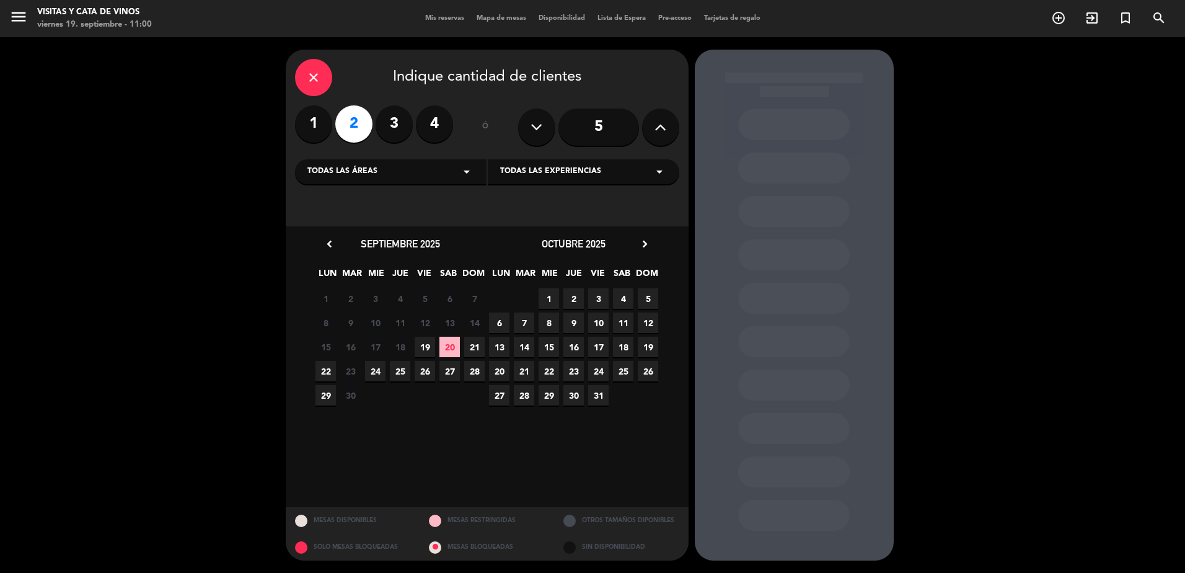
click at [457, 346] on span "20" at bounding box center [449, 346] width 20 height 20
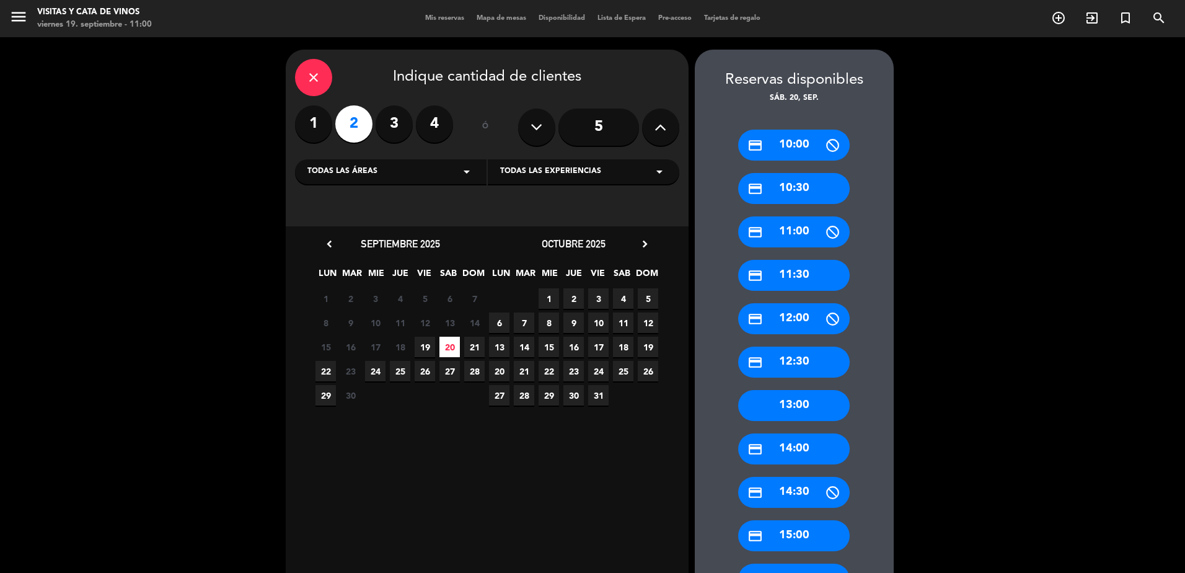
click at [802, 366] on div "credit_card 12:30" at bounding box center [794, 361] width 112 height 31
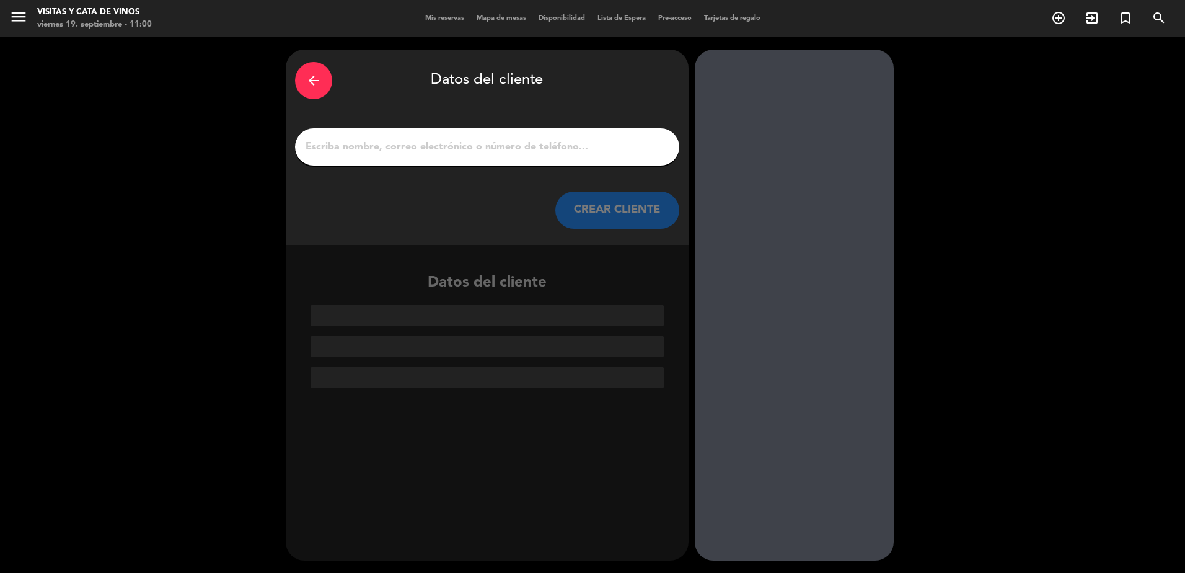
click at [440, 154] on input "1" at bounding box center [487, 146] width 366 height 17
paste input "[PERSON_NAME]"
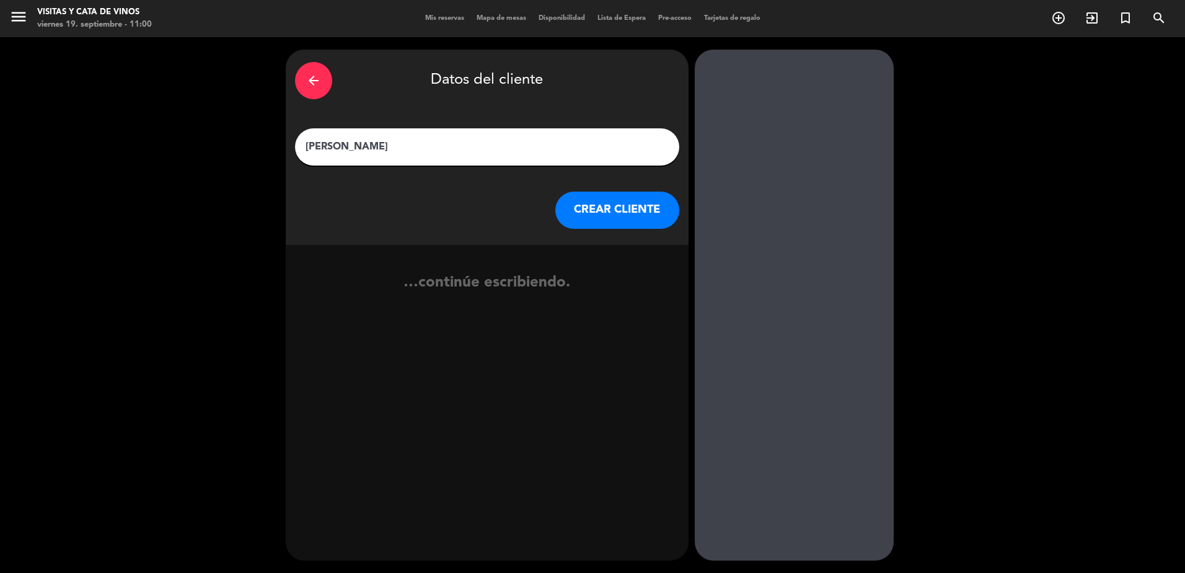
type input "[PERSON_NAME]"
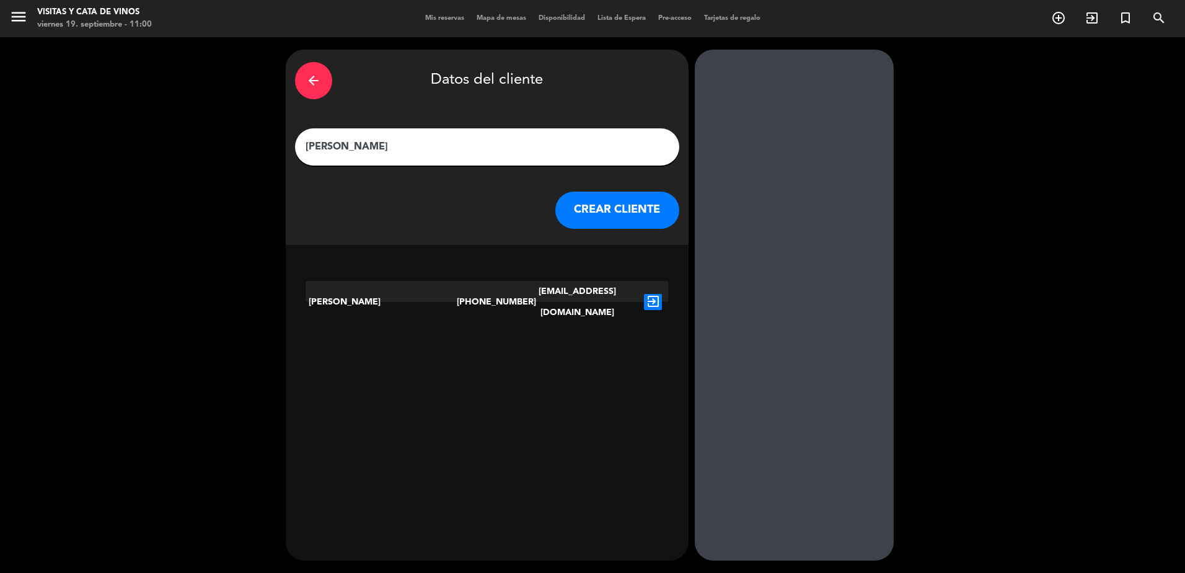
click at [640, 214] on button "CREAR CLIENTE" at bounding box center [617, 209] width 124 height 37
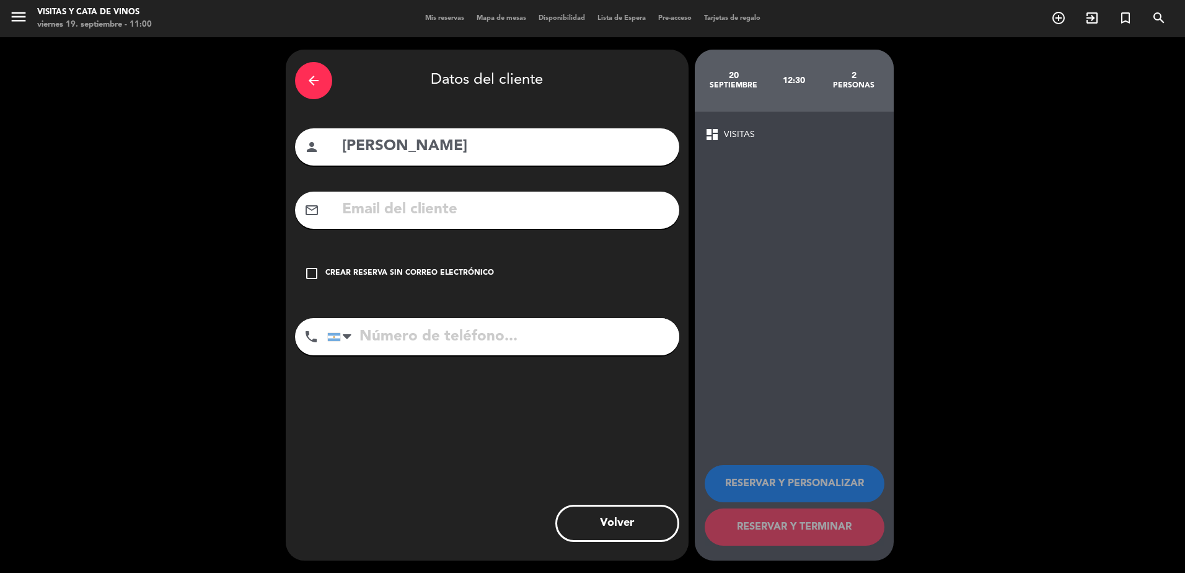
click at [405, 272] on div "Crear reserva sin correo electrónico" at bounding box center [409, 273] width 169 height 12
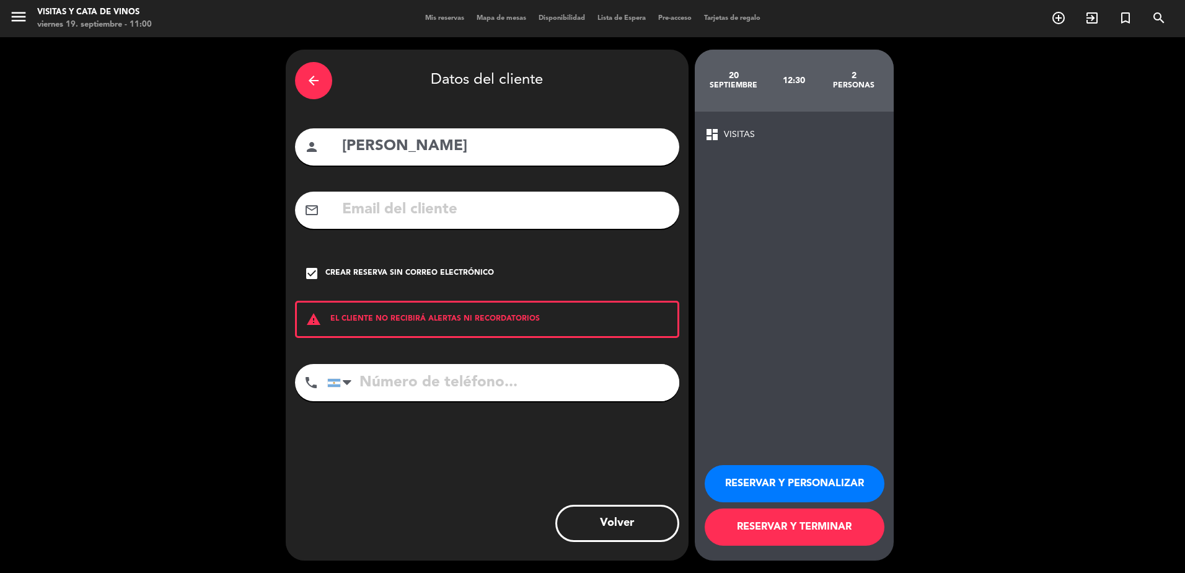
click at [803, 534] on button "RESERVAR Y TERMINAR" at bounding box center [795, 526] width 180 height 37
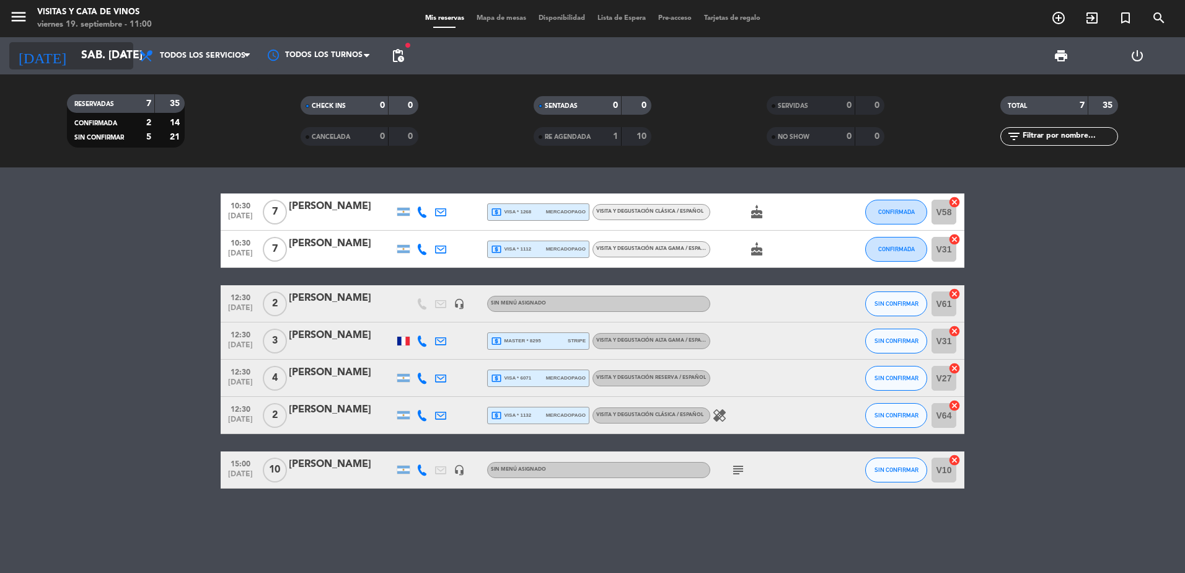
click at [107, 45] on input "sáb. [DATE]" at bounding box center [147, 55] width 144 height 25
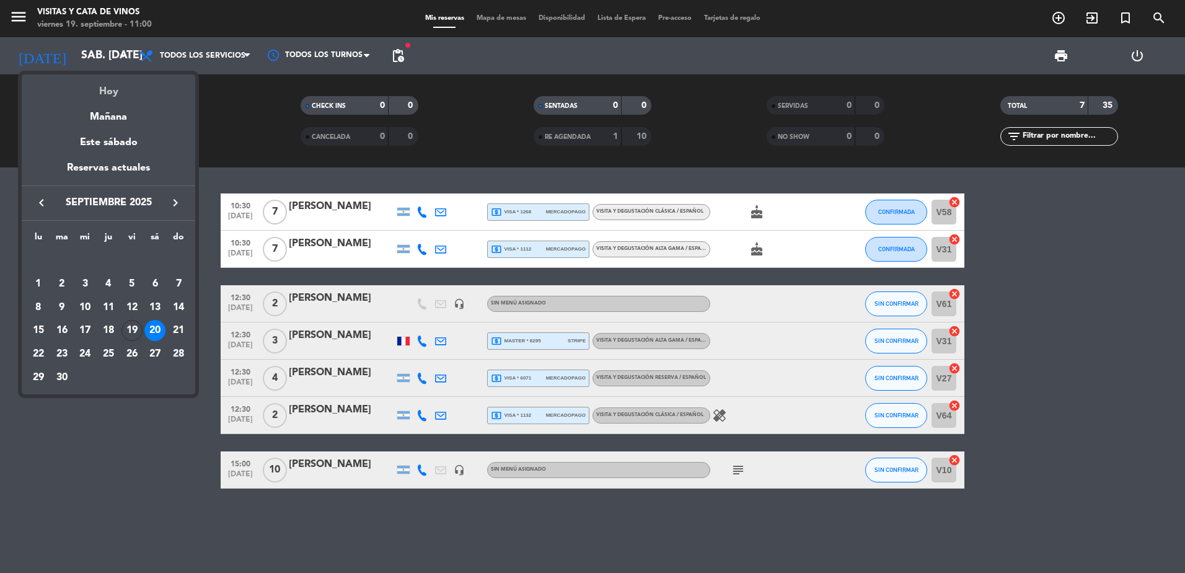
click at [121, 94] on div "Hoy" at bounding box center [108, 86] width 173 height 25
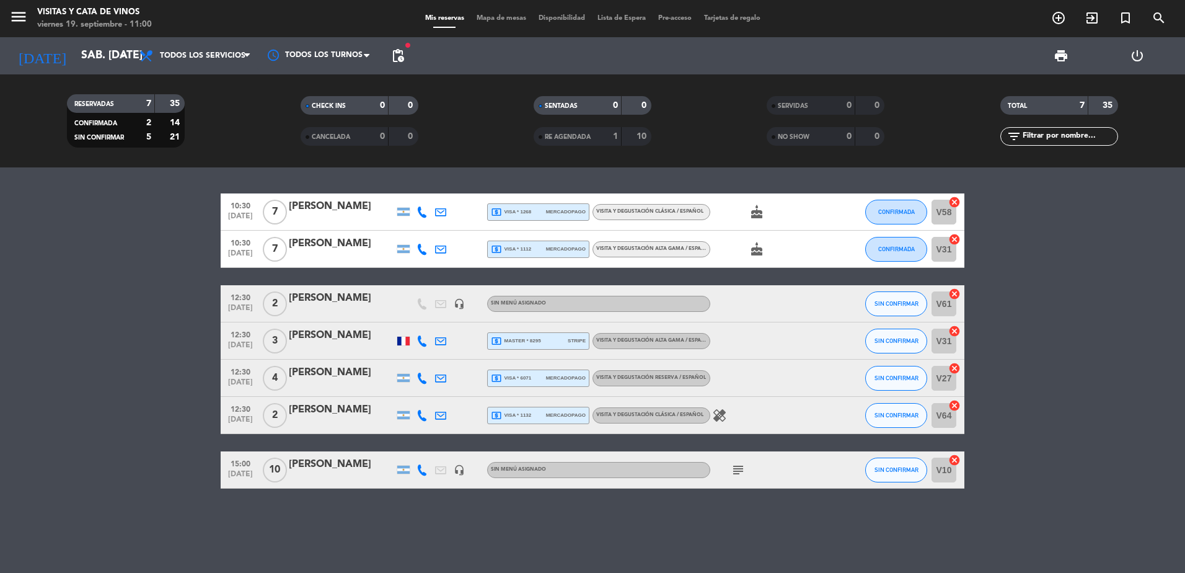
type input "vie. [DATE]"
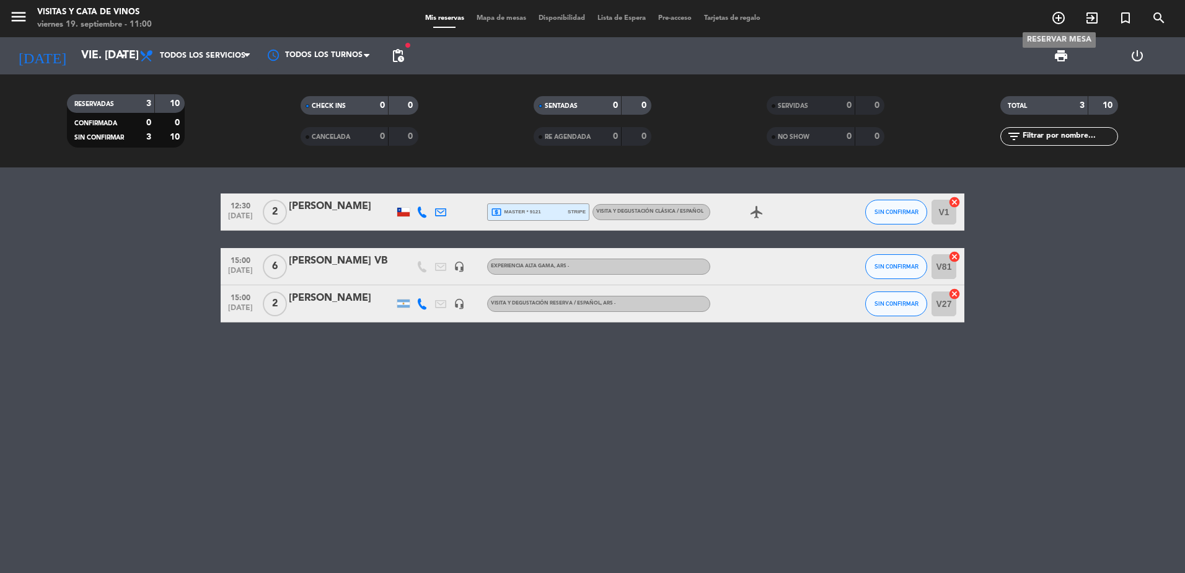
click at [1056, 19] on icon "add_circle_outline" at bounding box center [1058, 18] width 15 height 15
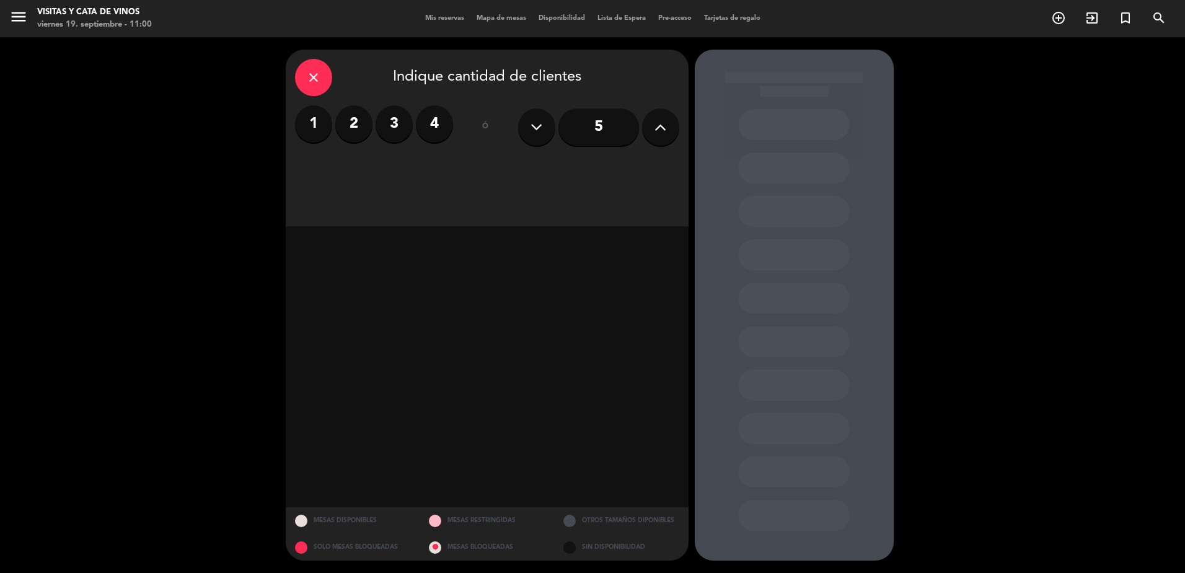
click at [668, 130] on button at bounding box center [660, 126] width 37 height 37
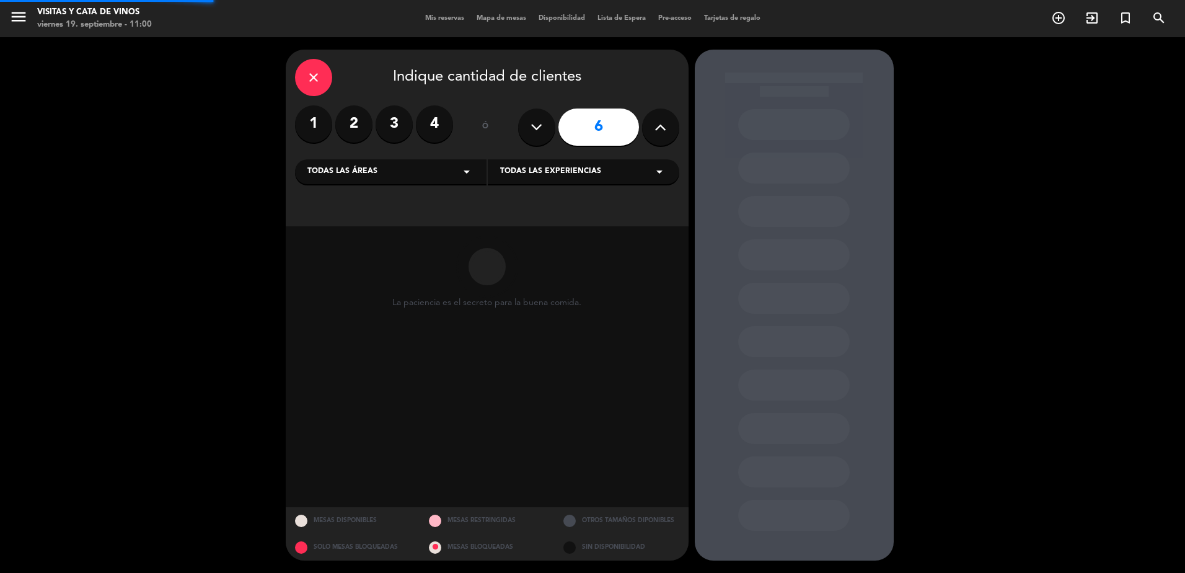
click at [661, 134] on icon at bounding box center [660, 127] width 12 height 19
type input "7"
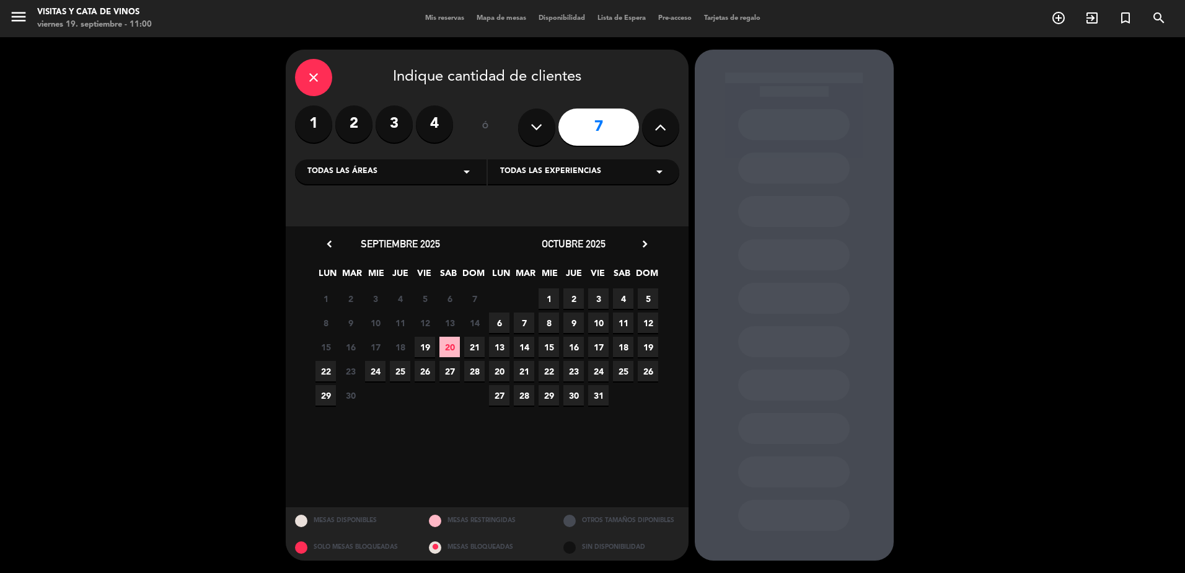
click at [429, 332] on span "12" at bounding box center [425, 322] width 20 height 20
click at [431, 345] on span "19" at bounding box center [425, 346] width 20 height 20
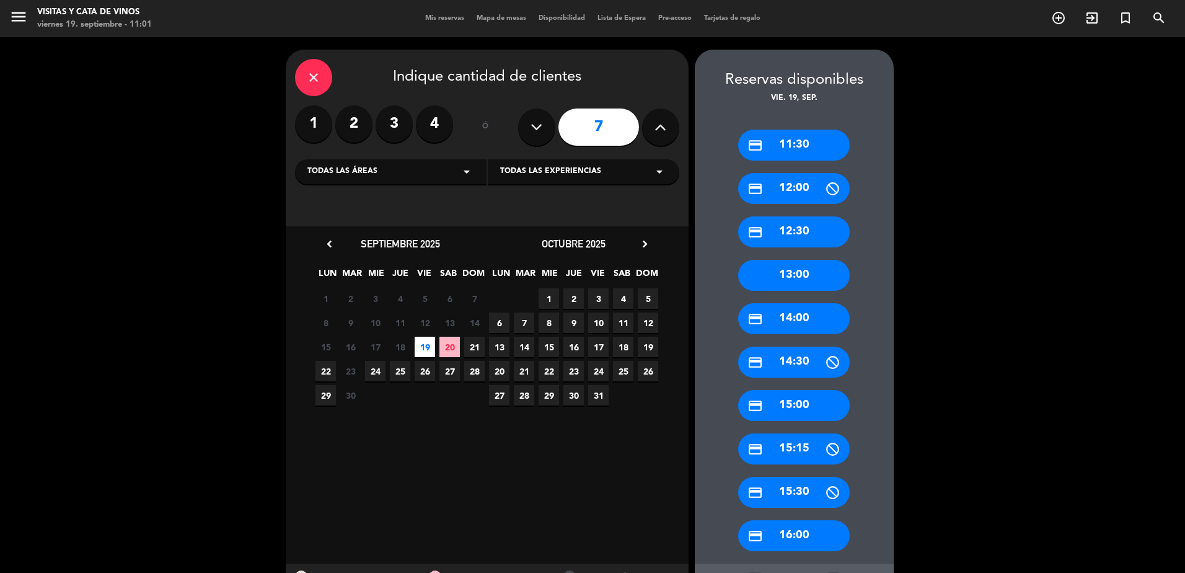
click at [801, 238] on div "credit_card 12:30" at bounding box center [794, 231] width 112 height 31
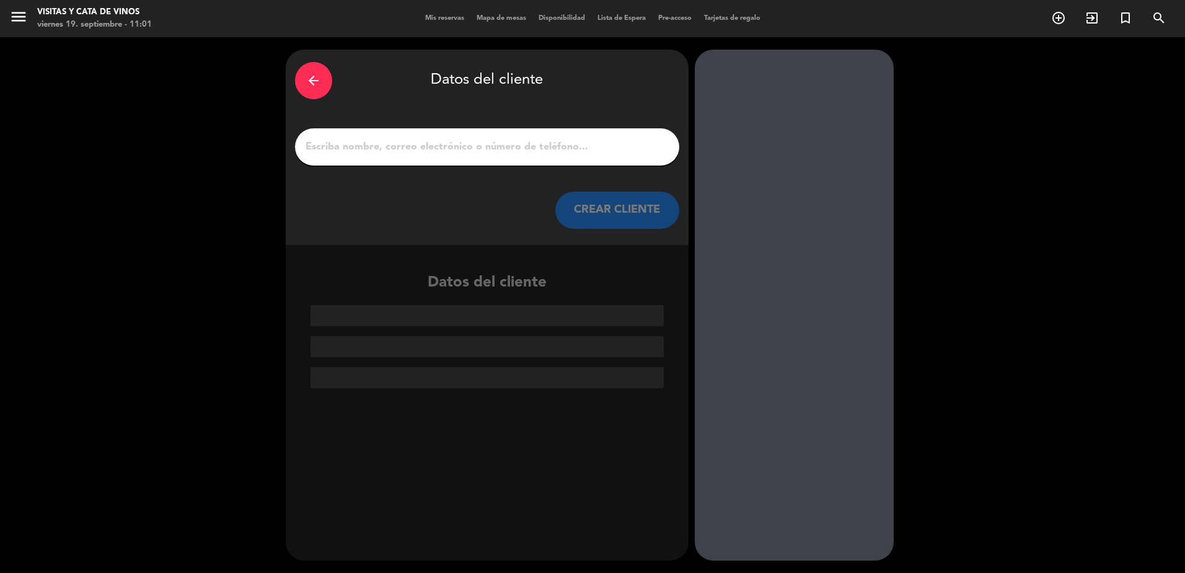
click at [441, 147] on input "1" at bounding box center [487, 146] width 366 height 17
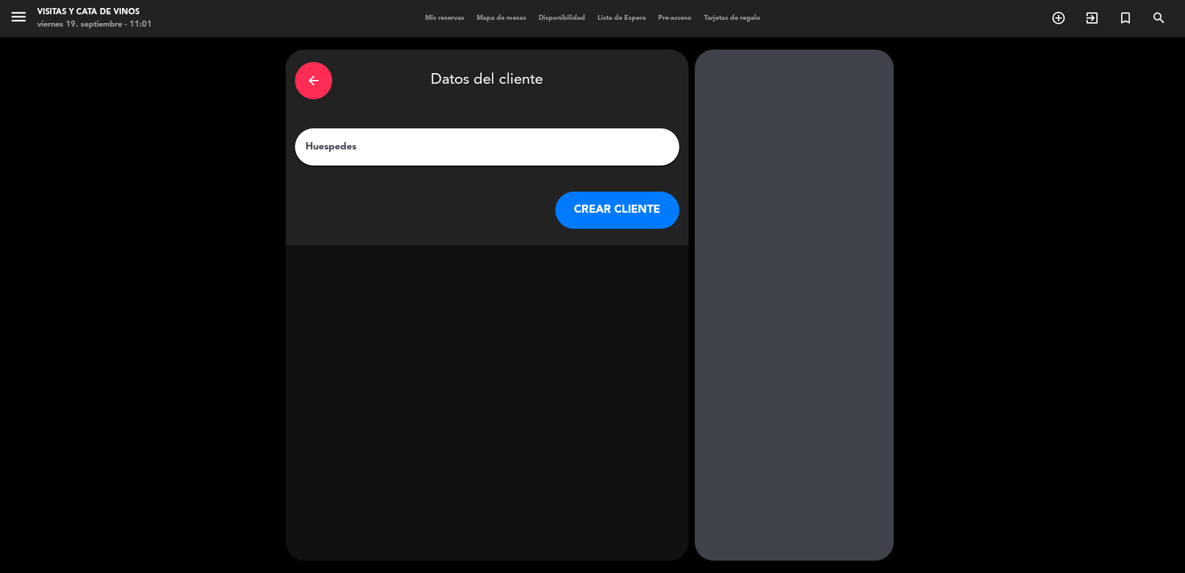
type input "Huespedes"
click at [587, 218] on button "CREAR CLIENTE" at bounding box center [617, 209] width 124 height 37
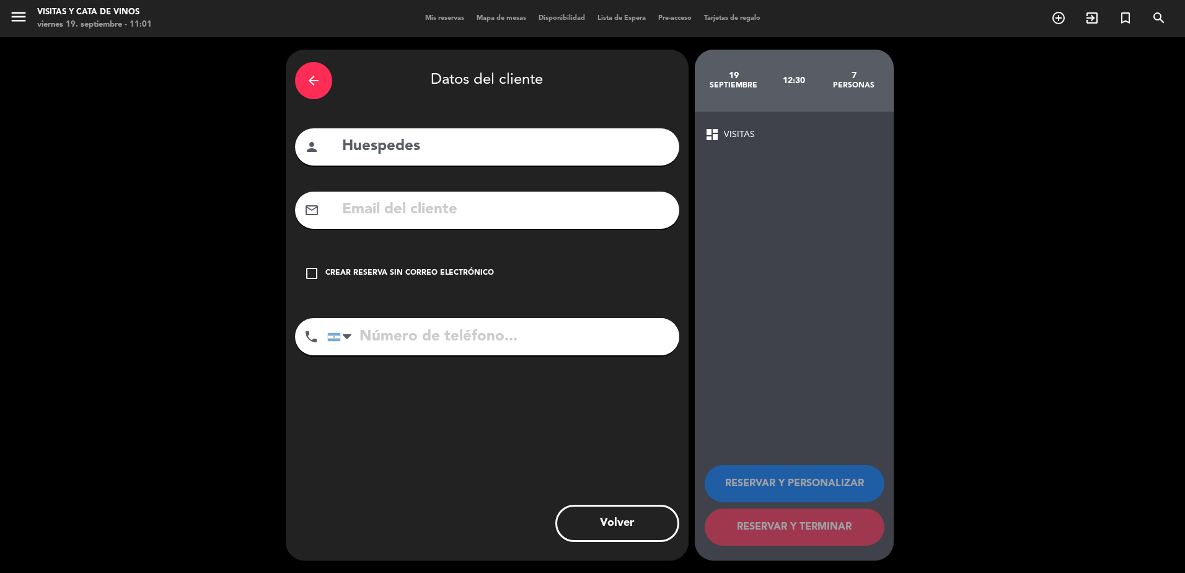
click at [309, 79] on icon "arrow_back" at bounding box center [313, 80] width 15 height 15
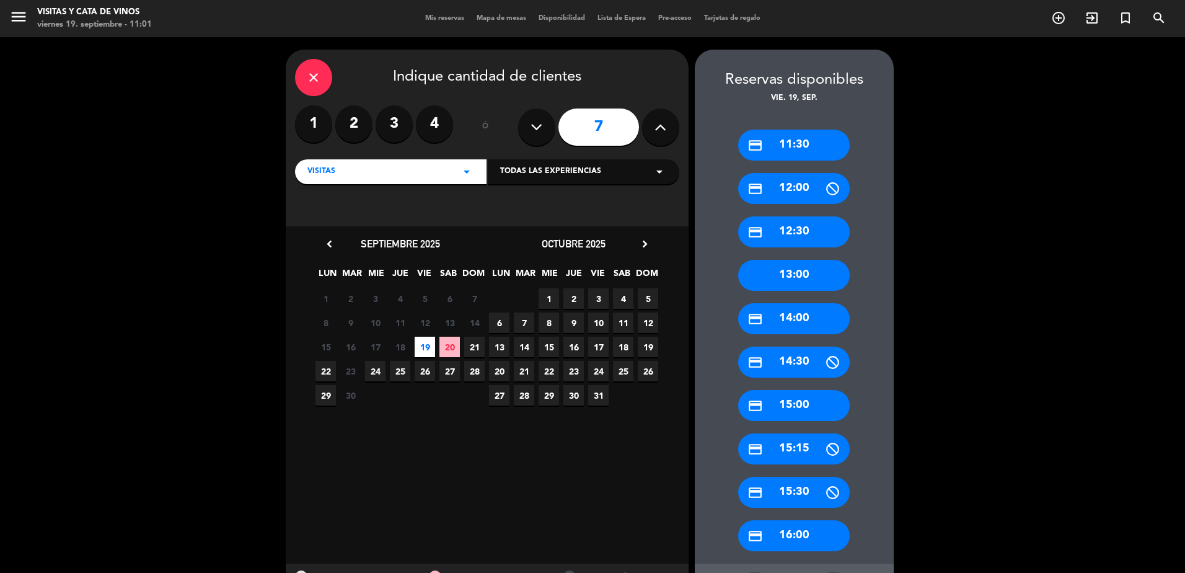
click at [817, 235] on div "credit_card 12:30" at bounding box center [794, 231] width 112 height 31
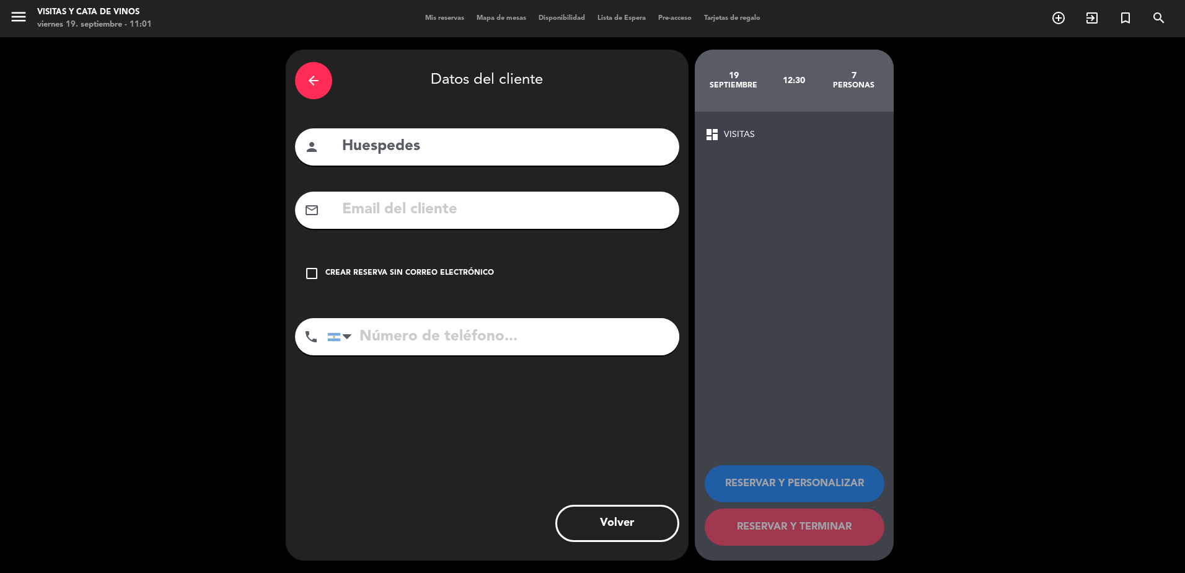
click at [401, 271] on div "Crear reserva sin correo electrónico" at bounding box center [409, 273] width 169 height 12
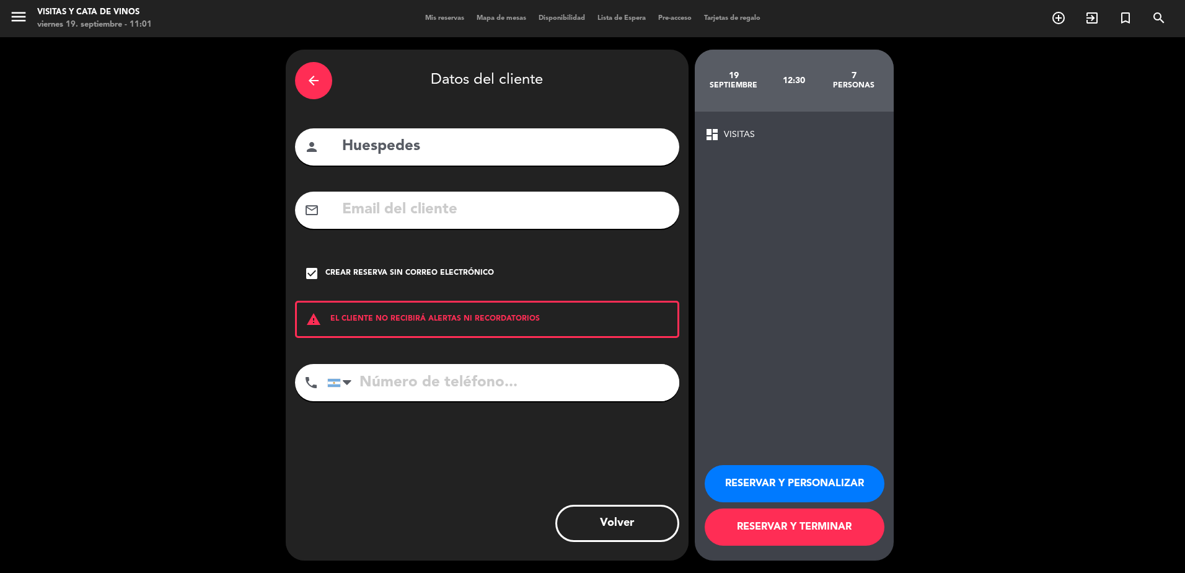
click at [833, 527] on button "RESERVAR Y TERMINAR" at bounding box center [795, 526] width 180 height 37
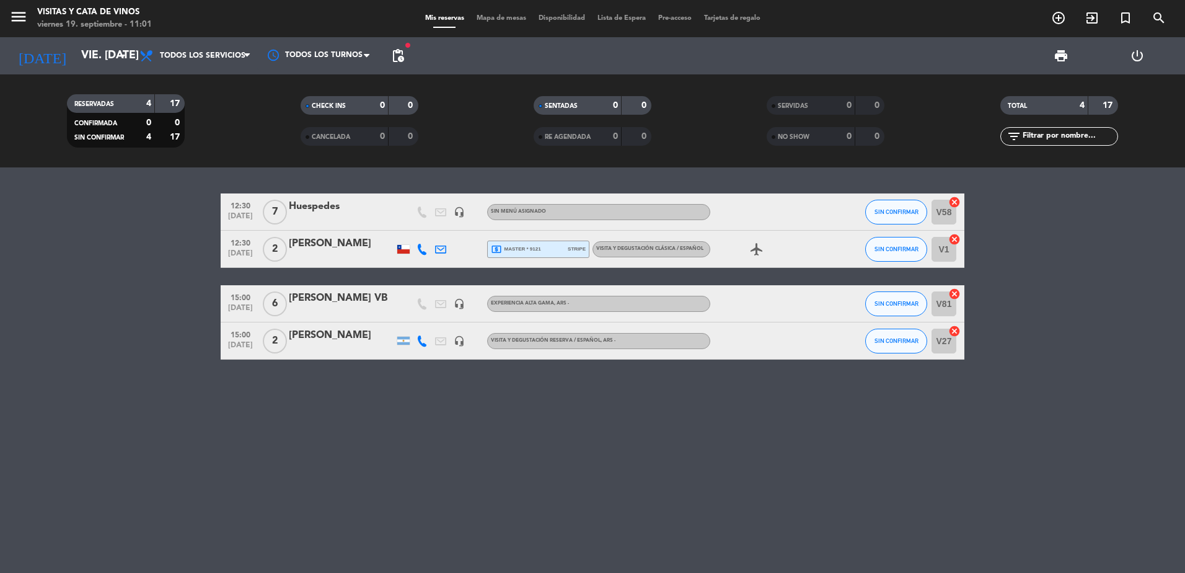
click at [302, 204] on div "Huespedes" at bounding box center [341, 206] width 105 height 16
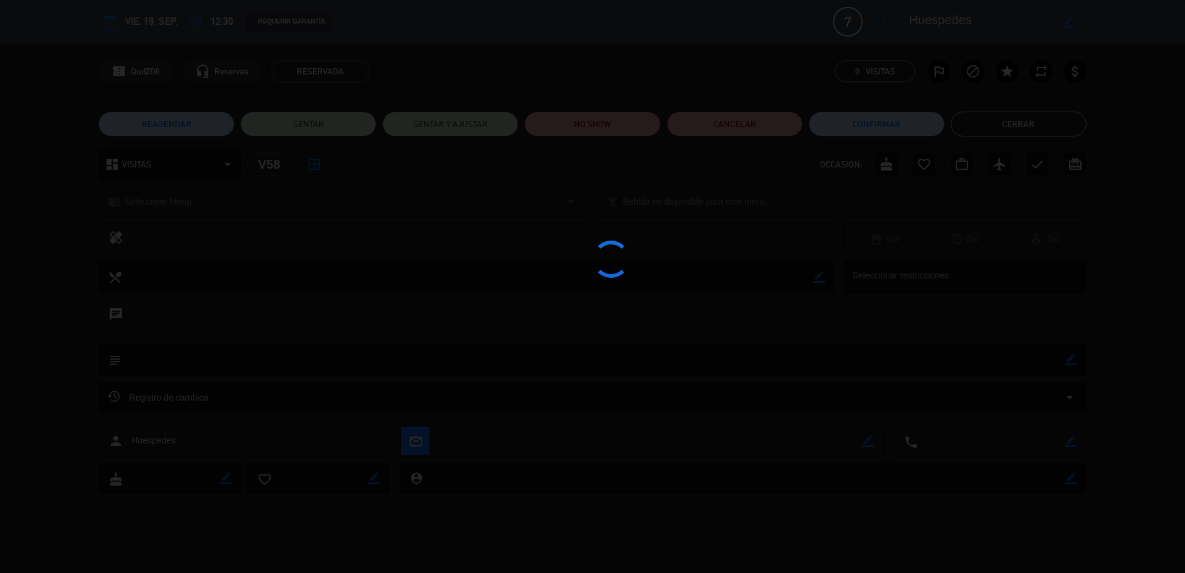
click at [188, 199] on span "Seleccione Menú" at bounding box center [158, 202] width 66 height 14
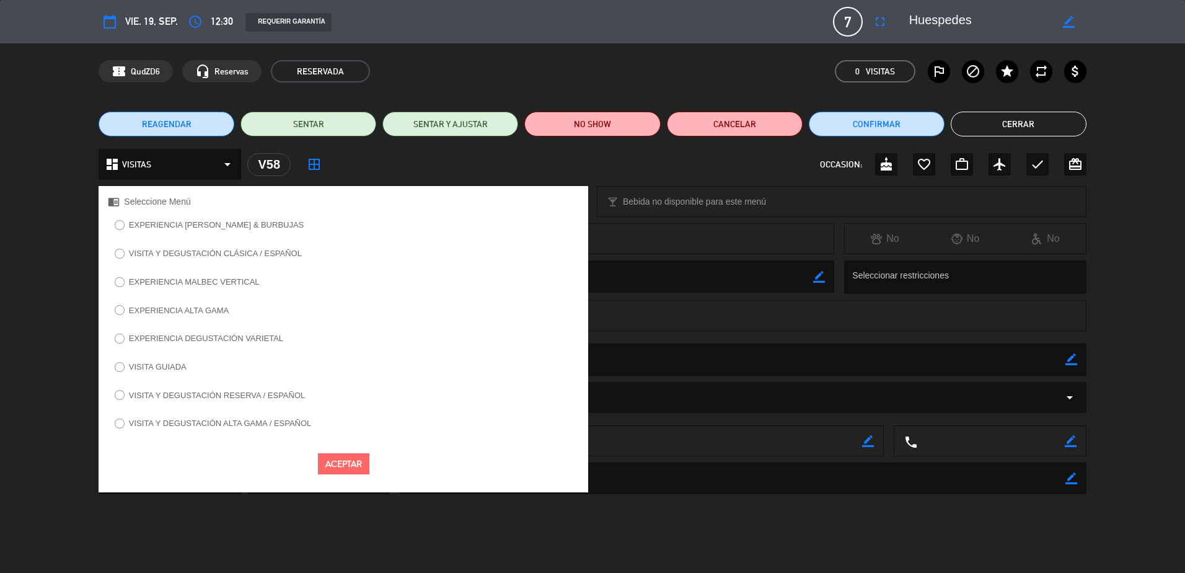
click at [241, 249] on label "VISITA Y DEGUSTACIÓN CLÁSICA / ESPAÑOL" at bounding box center [215, 253] width 173 height 8
click at [342, 459] on button "Aceptar" at bounding box center [343, 464] width 51 height 22
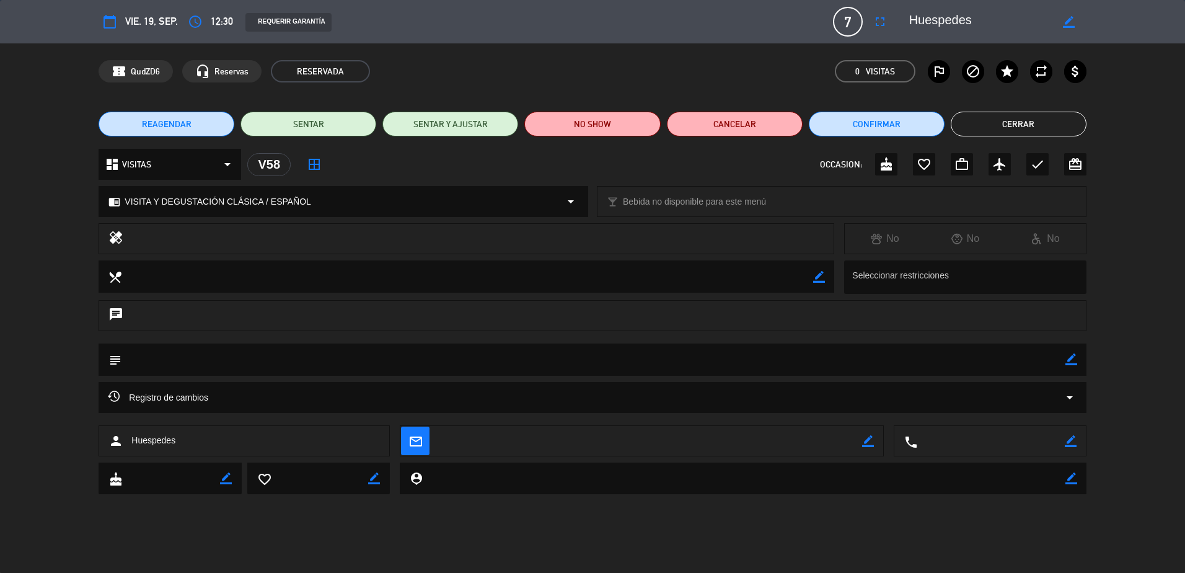
click at [1034, 126] on button "Cerrar" at bounding box center [1019, 124] width 136 height 25
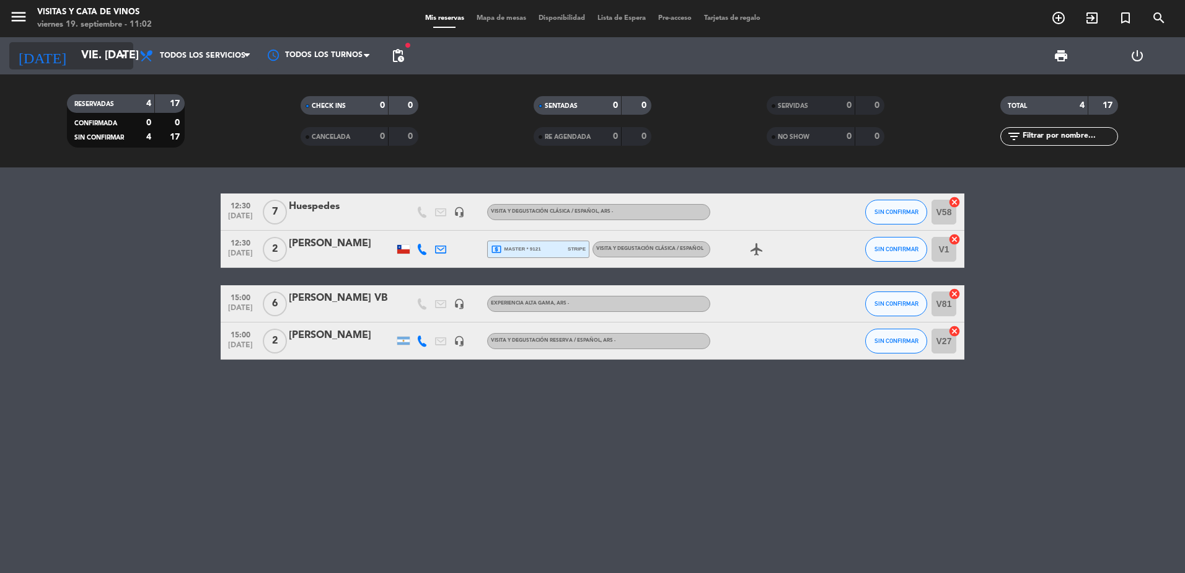
click at [115, 59] on input "vie. [DATE]" at bounding box center [147, 55] width 144 height 25
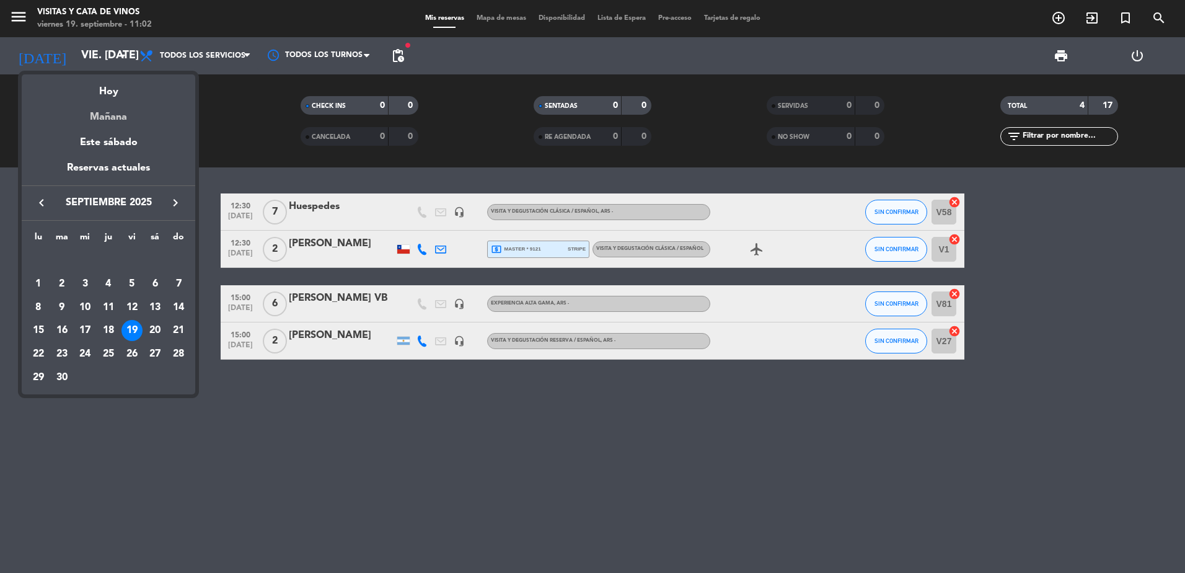
click at [113, 120] on div "Mañana" at bounding box center [108, 112] width 173 height 25
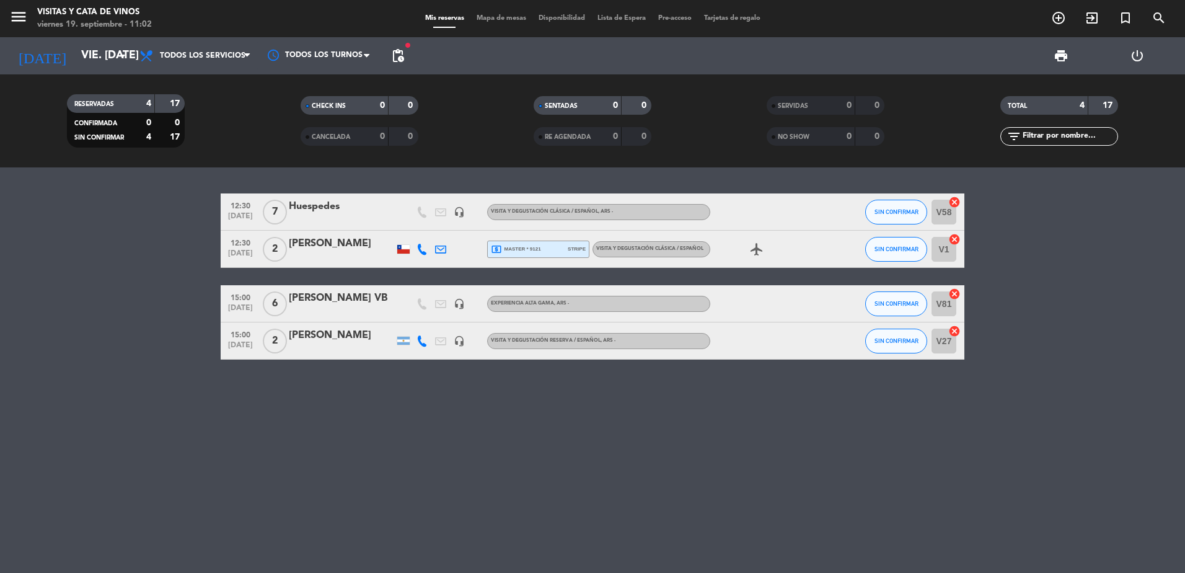
type input "sáb. [DATE]"
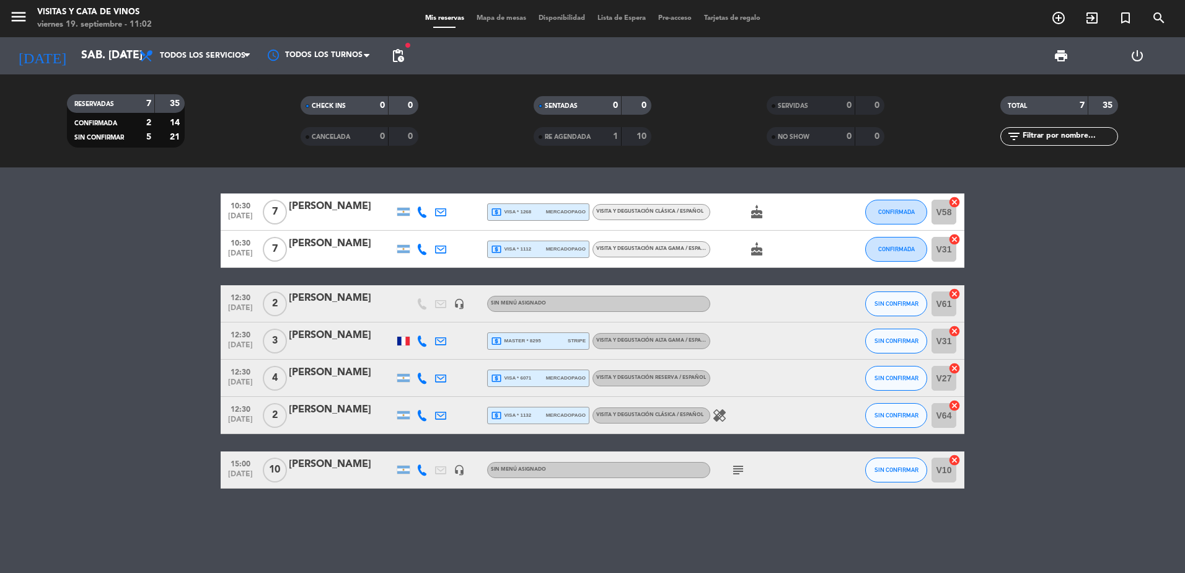
click at [323, 294] on div "[PERSON_NAME]" at bounding box center [341, 298] width 105 height 16
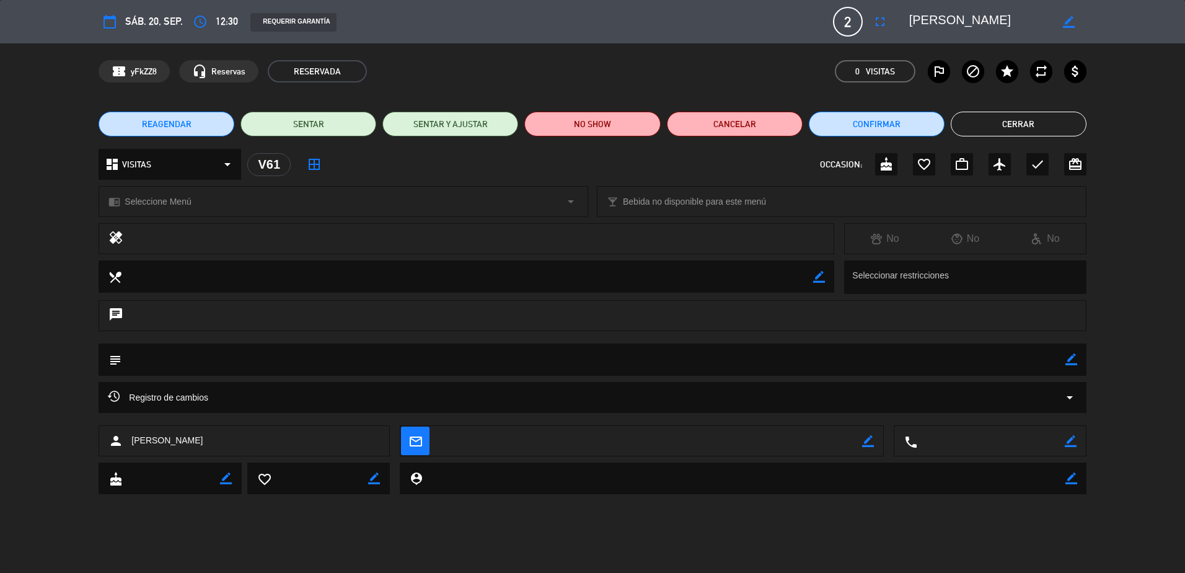
click at [1067, 358] on icon "border_color" at bounding box center [1071, 359] width 12 height 12
click at [152, 359] on textarea at bounding box center [592, 359] width 943 height 32
paste textarea "visita sin degustación y una degustación clásica"
click at [1069, 359] on icon at bounding box center [1071, 359] width 12 height 12
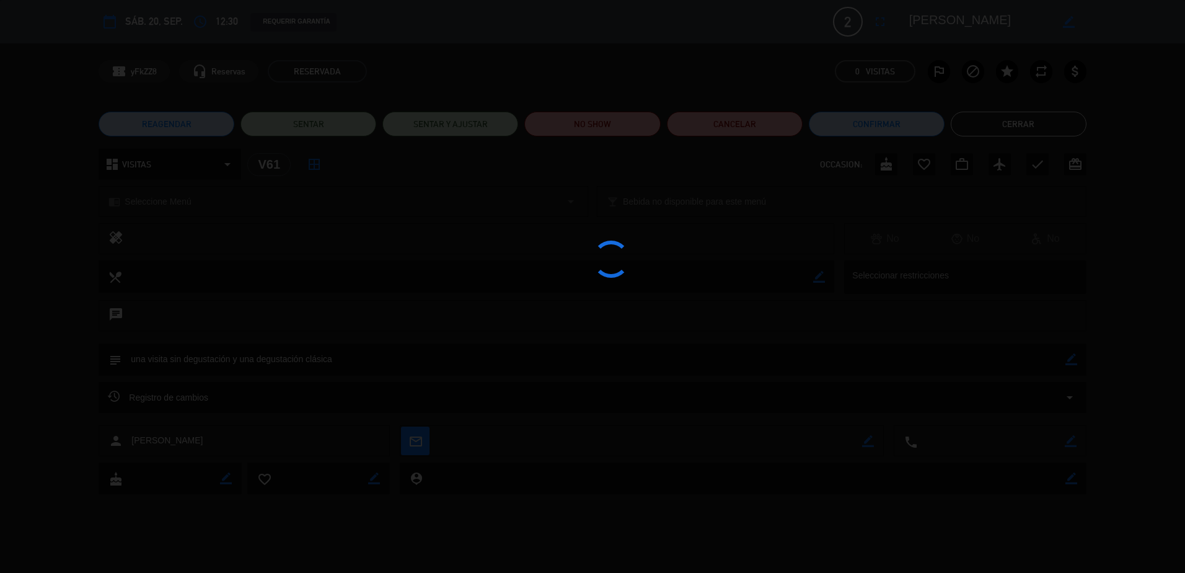
type textarea "una visita sin degustación y una degustación clásica"
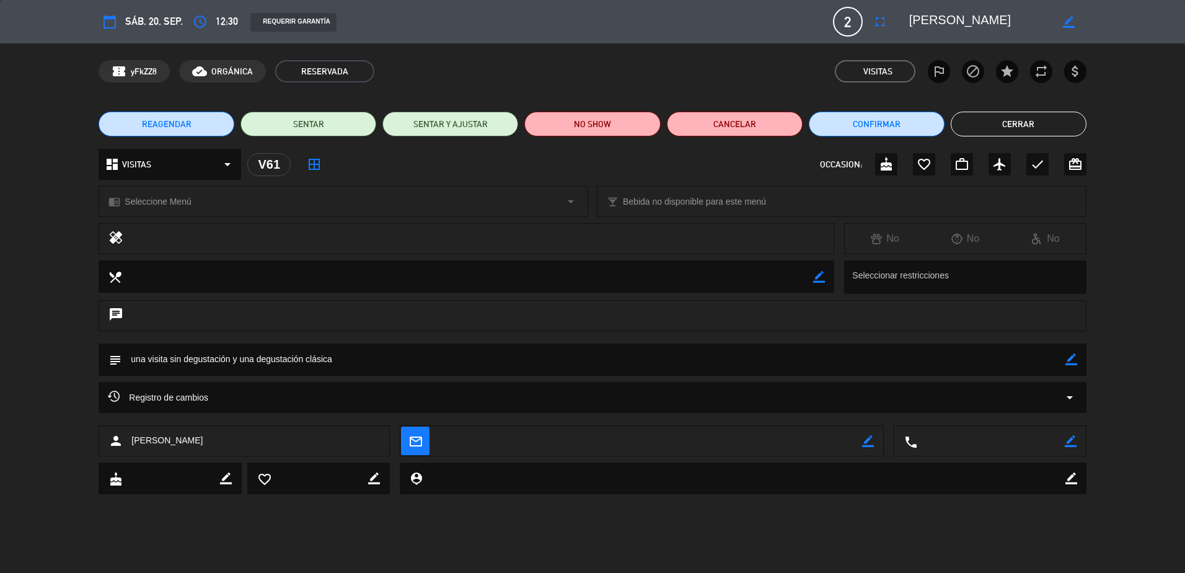
click at [1024, 130] on button "Cerrar" at bounding box center [1019, 124] width 136 height 25
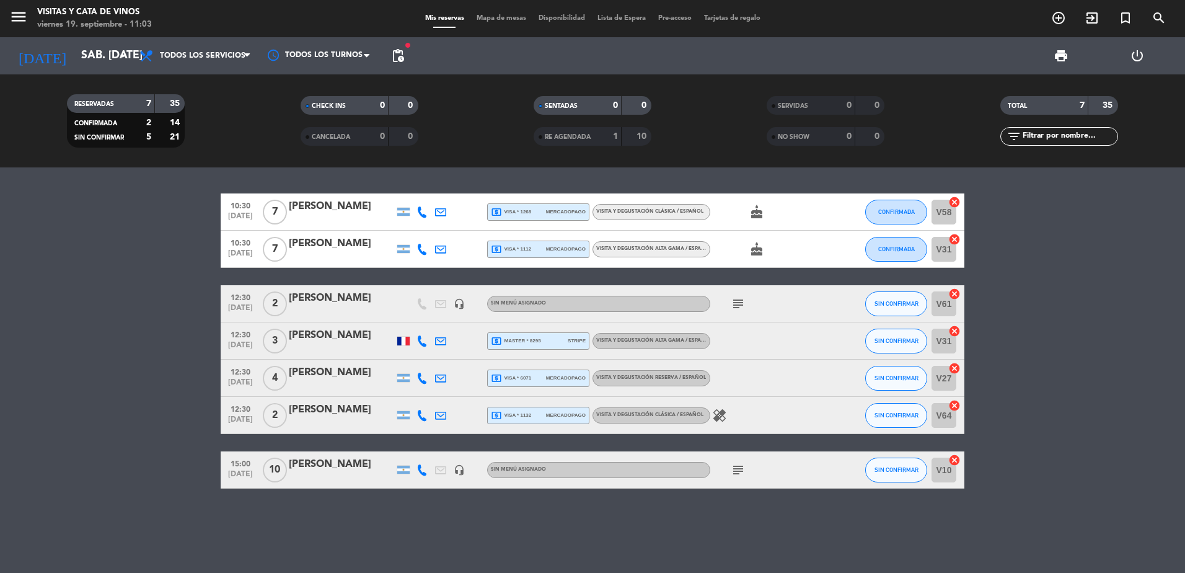
click at [731, 307] on icon "subject" at bounding box center [738, 303] width 15 height 15
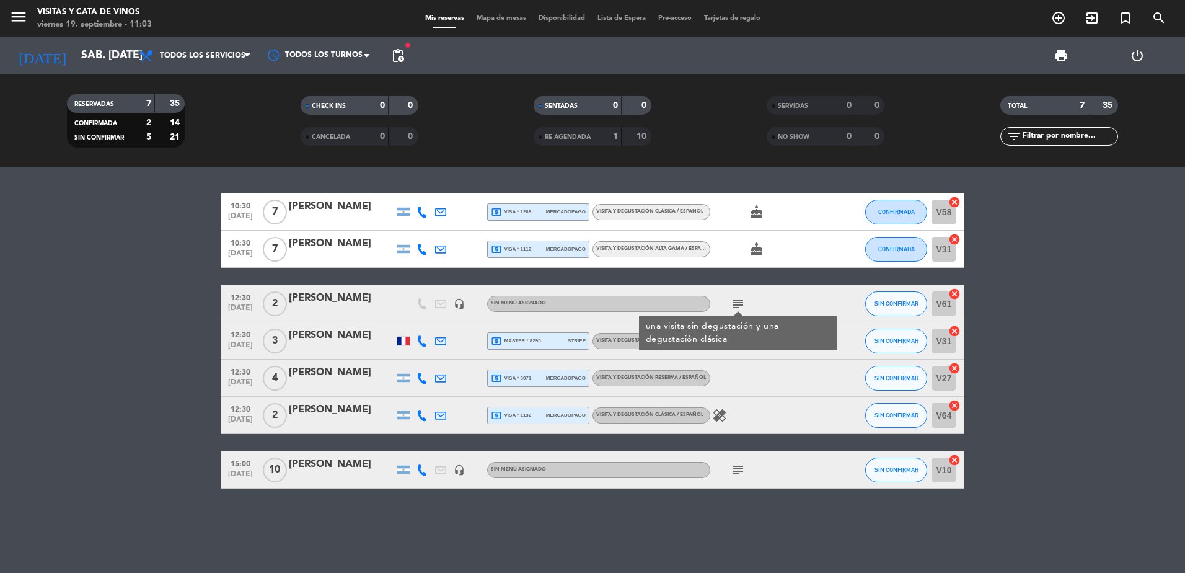
click at [325, 297] on div "[PERSON_NAME]" at bounding box center [341, 298] width 105 height 16
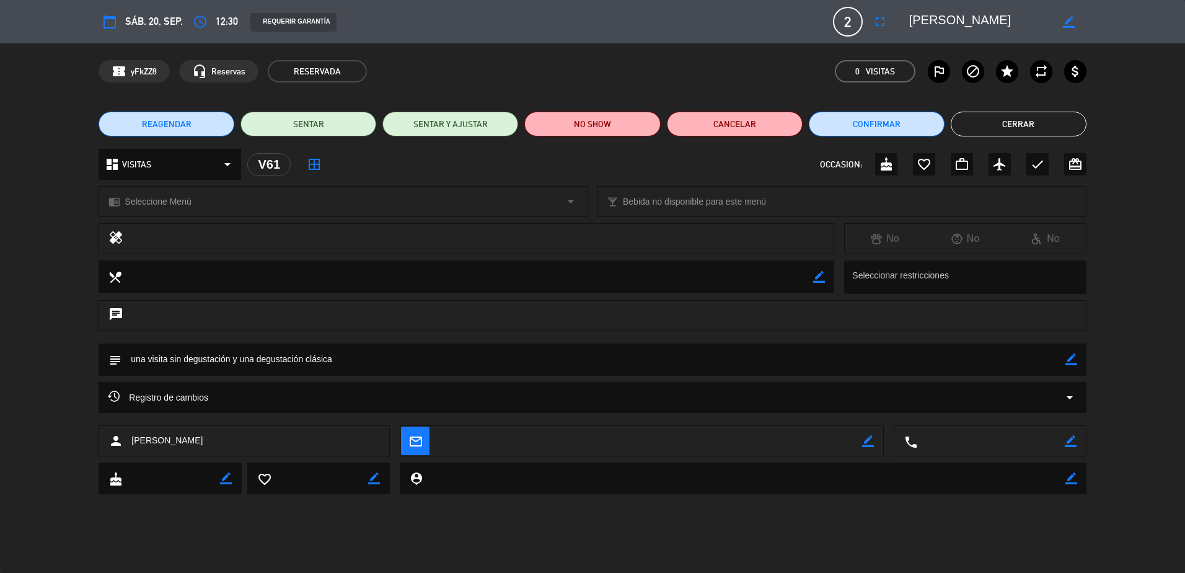
click at [377, 367] on textarea at bounding box center [592, 359] width 943 height 32
click at [1068, 363] on icon "border_color" at bounding box center [1071, 359] width 12 height 12
type textarea "una visita sin degustación y una degustación clásica, deben abonar"
click at [1074, 359] on icon at bounding box center [1071, 359] width 12 height 12
click at [1053, 121] on button "Cerrar" at bounding box center [1019, 124] width 136 height 25
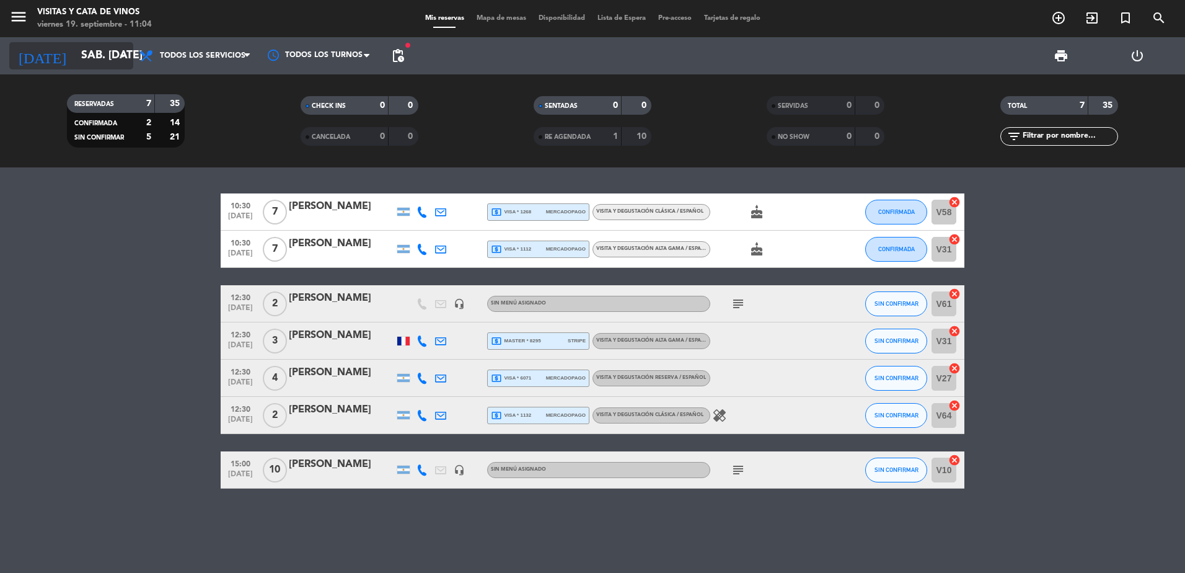
click at [115, 45] on input "sáb. [DATE]" at bounding box center [147, 55] width 144 height 25
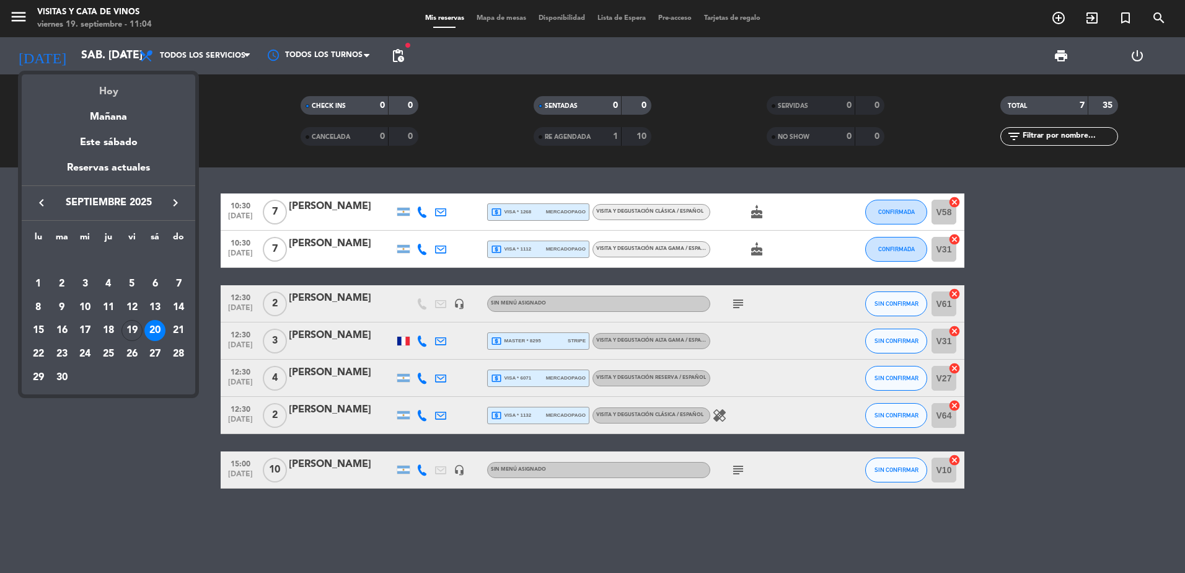
click at [120, 86] on div "Hoy" at bounding box center [108, 86] width 173 height 25
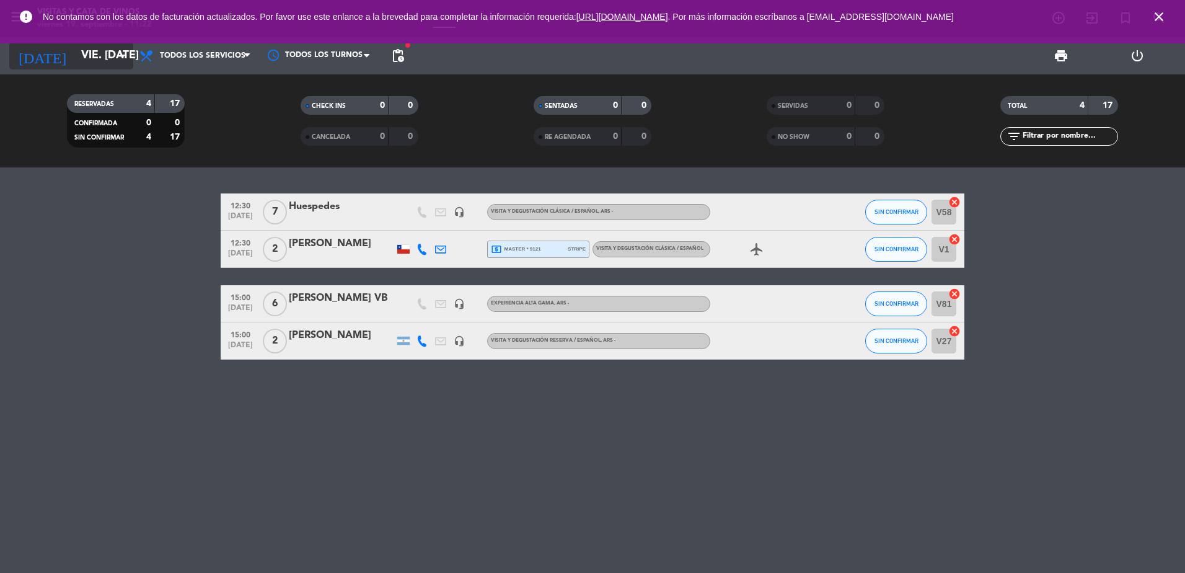
click at [84, 59] on input "vie. [DATE]" at bounding box center [147, 55] width 144 height 25
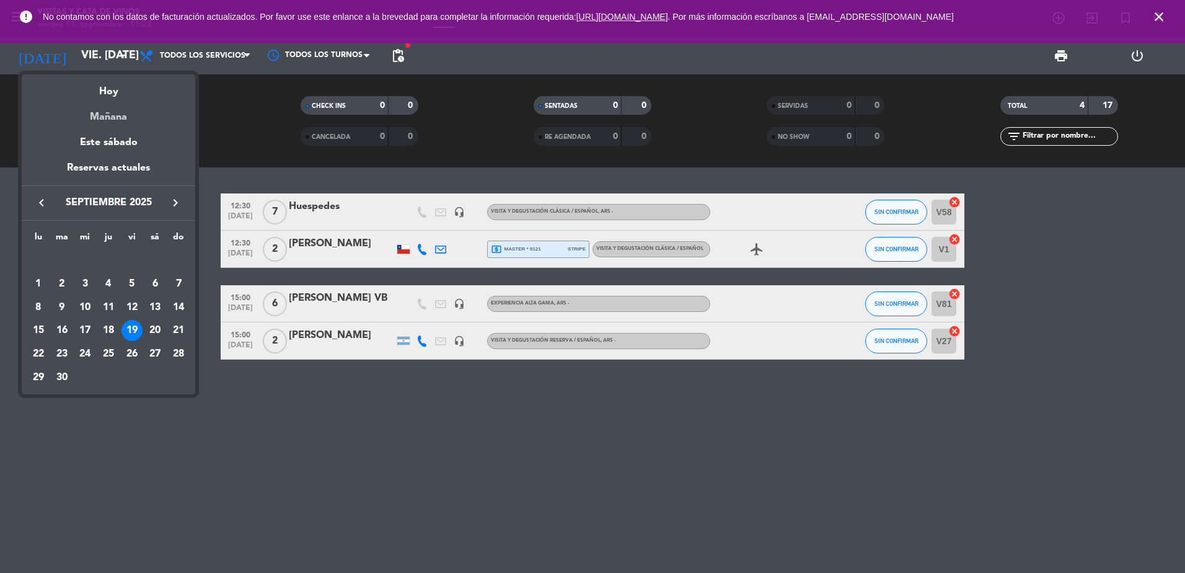
click at [102, 117] on div "Mañana" at bounding box center [108, 112] width 173 height 25
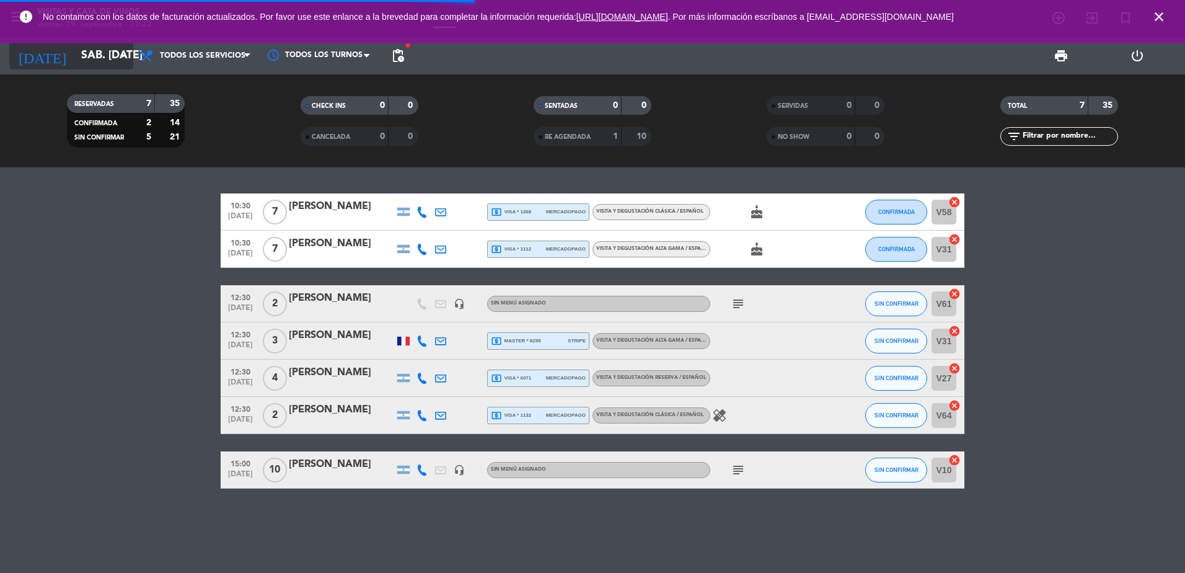
click at [103, 57] on input "sáb. [DATE]" at bounding box center [147, 55] width 144 height 25
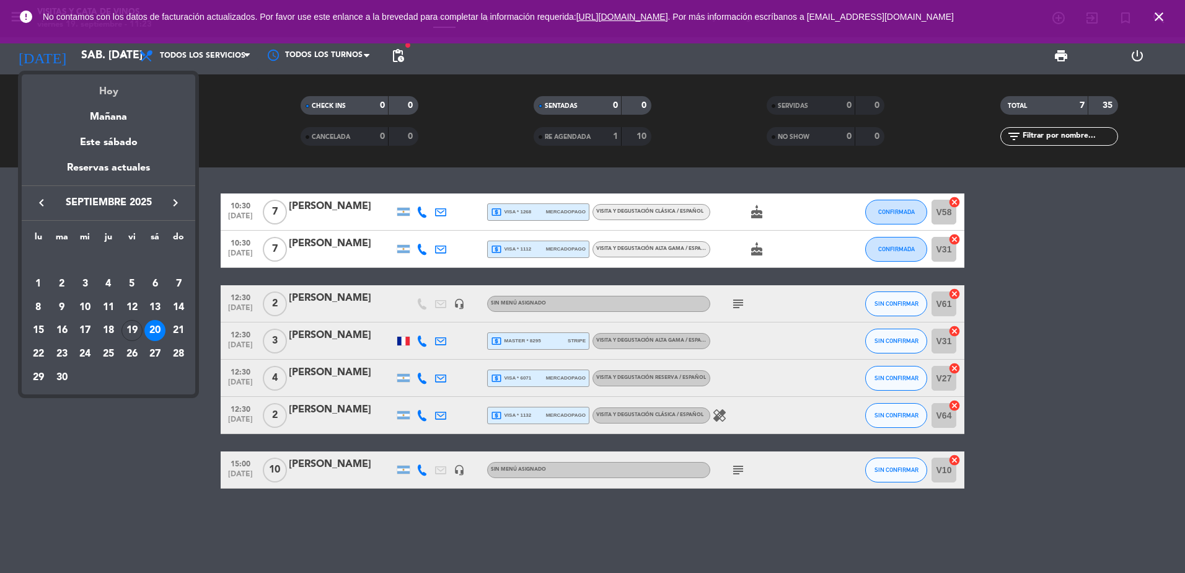
click at [124, 84] on div "Hoy" at bounding box center [108, 86] width 173 height 25
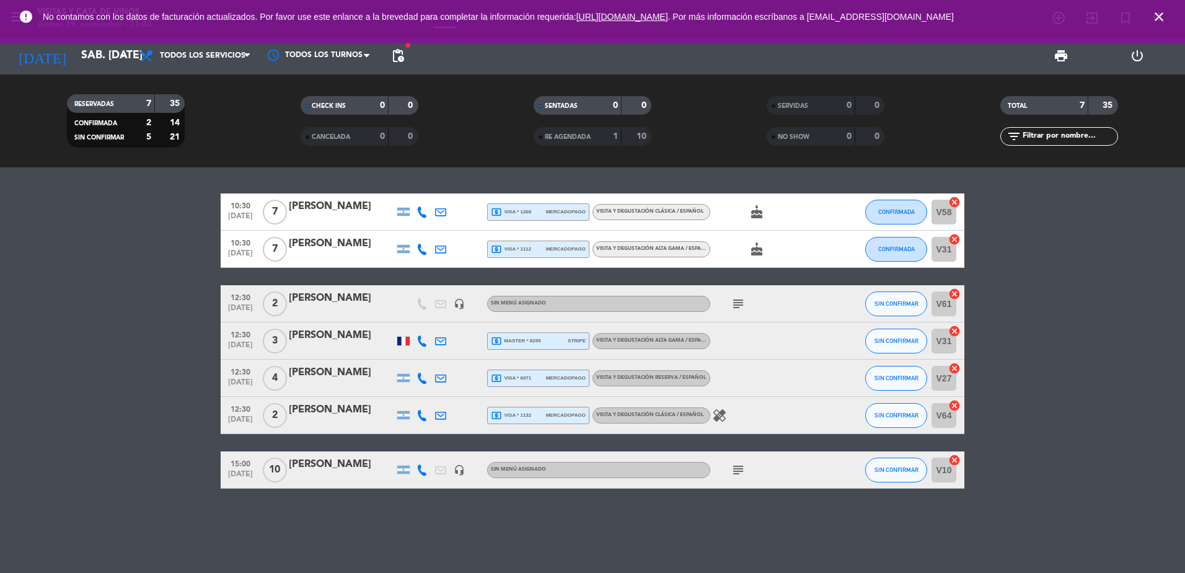
type input "vie. [DATE]"
